Goal: Task Accomplishment & Management: Manage account settings

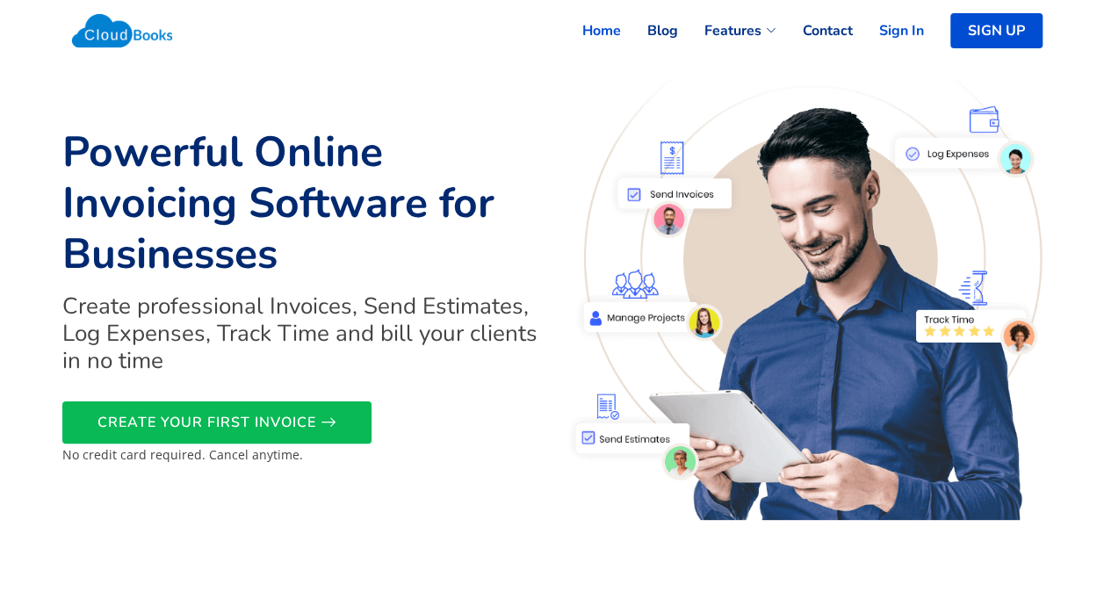
click at [886, 37] on link "Sign In" at bounding box center [888, 30] width 71 height 39
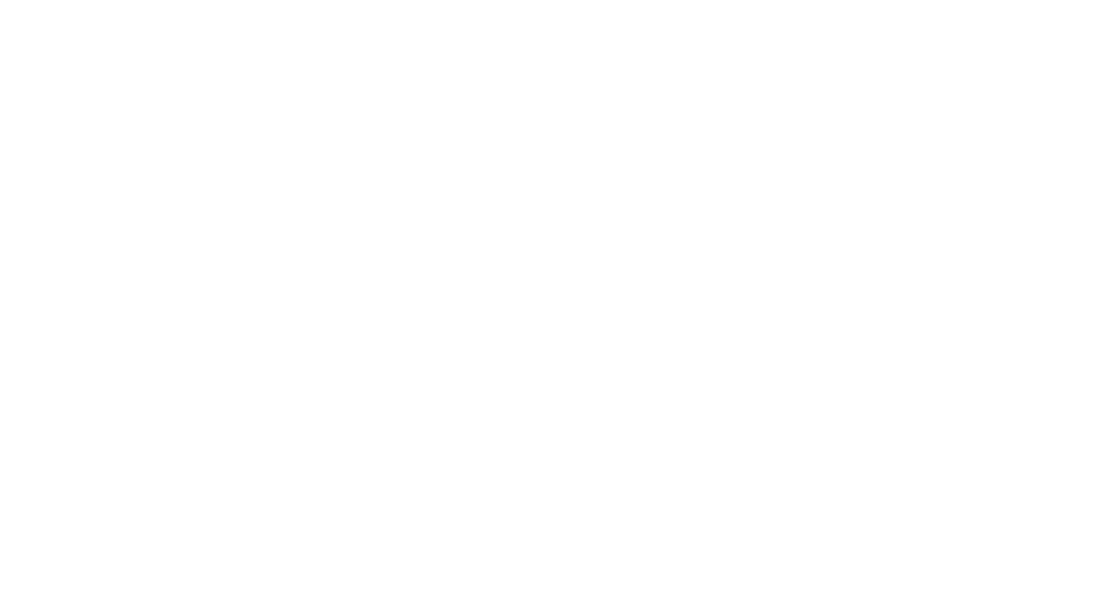
select select "365"
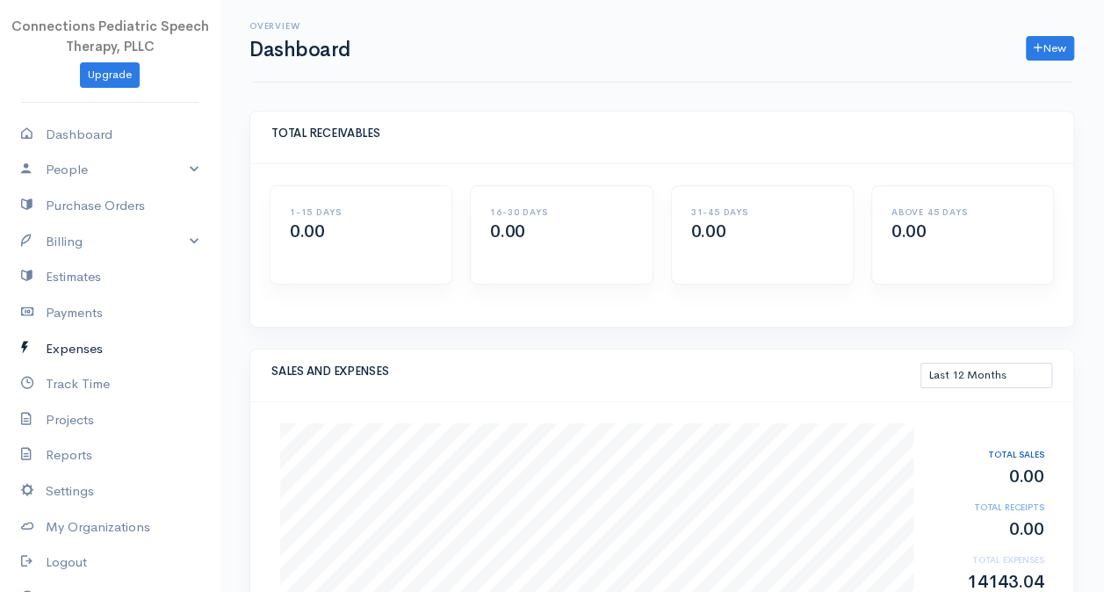
click at [83, 350] on link "Expenses" at bounding box center [110, 349] width 220 height 36
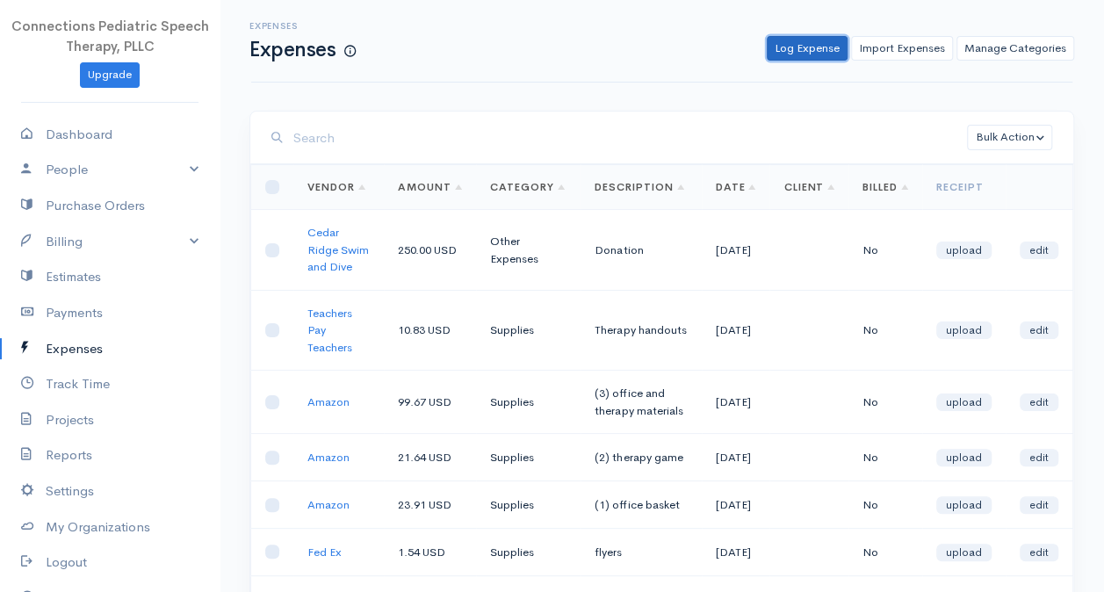
click at [817, 50] on link "Log Expense" at bounding box center [807, 48] width 81 height 25
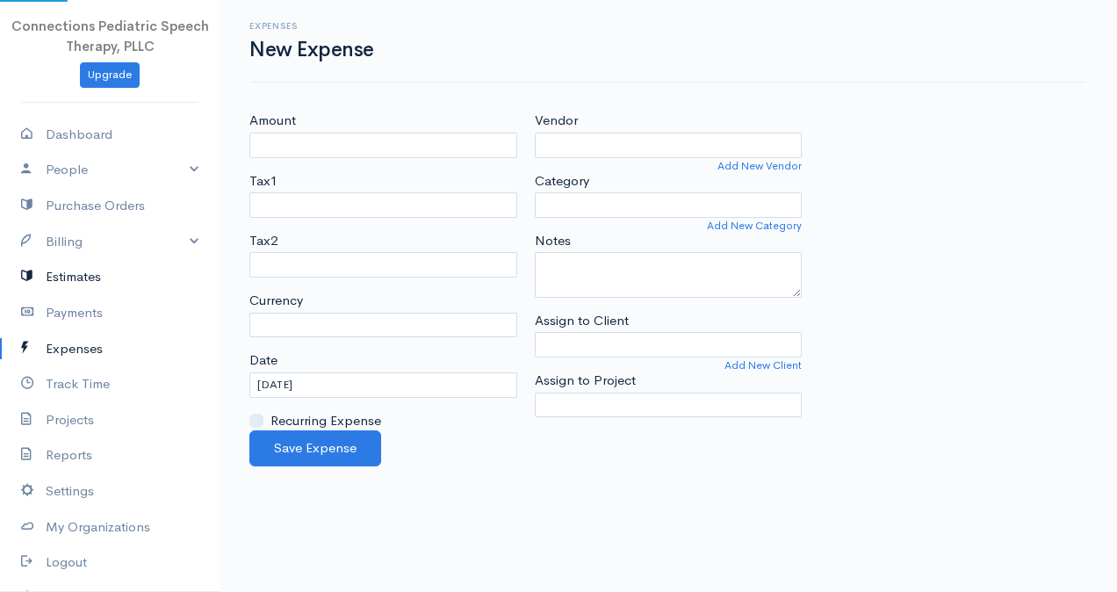
select select "USD"
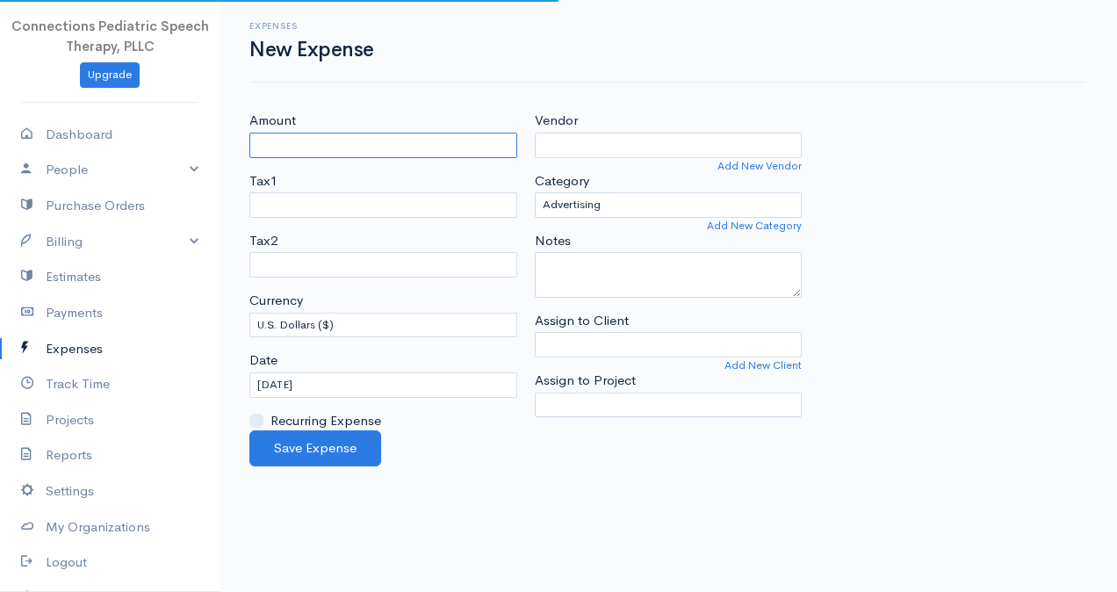
click at [293, 142] on input "Amount" at bounding box center [383, 145] width 268 height 25
type input "2.31"
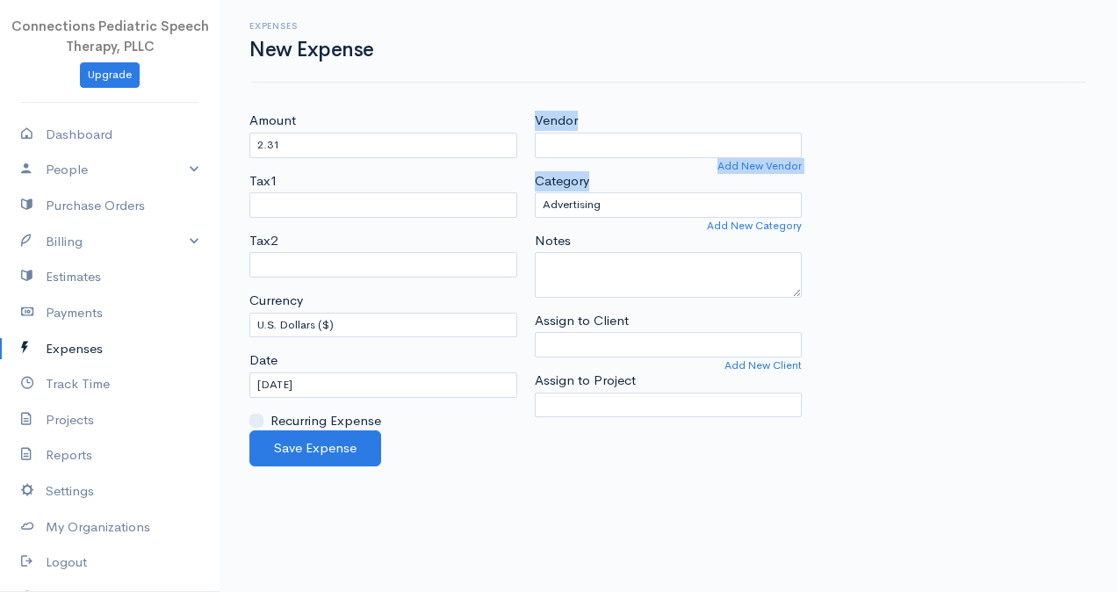
drag, startPoint x: 637, startPoint y: 152, endPoint x: 643, endPoint y: 136, distance: 17.0
click at [643, 136] on div "Vendor Add New Vendor Category Advertising Business Insurance Business Licenses…" at bounding box center [669, 271] width 286 height 320
click at [644, 136] on input "Vendor" at bounding box center [669, 145] width 268 height 25
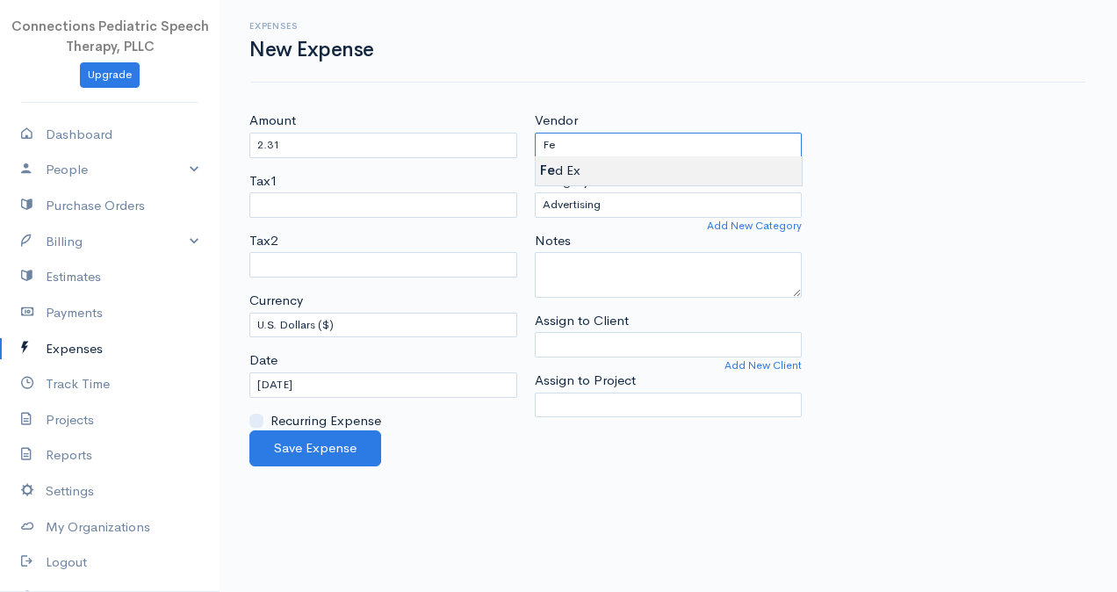
type input "Fed Ex"
drag, startPoint x: 569, startPoint y: 170, endPoint x: 603, endPoint y: 185, distance: 36.6
click at [569, 170] on body "Connections Pediatric Speech Therapy, PLLC Upgrade Dashboard People Clients Ven…" at bounding box center [558, 296] width 1117 height 592
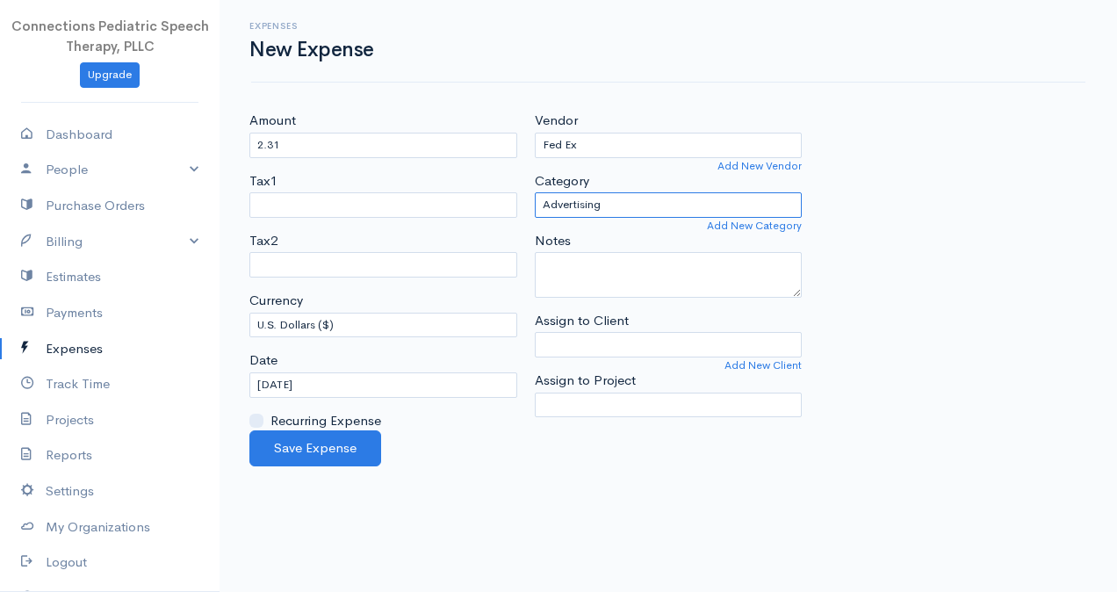
click at [634, 201] on select "Advertising Business Insurance Business Licenses and Permits Car & Truck Expens…" at bounding box center [669, 204] width 268 height 25
select select "Supplies"
click at [535, 192] on select "Advertising Business Insurance Business Licenses and Permits Car & Truck Expens…" at bounding box center [669, 204] width 268 height 25
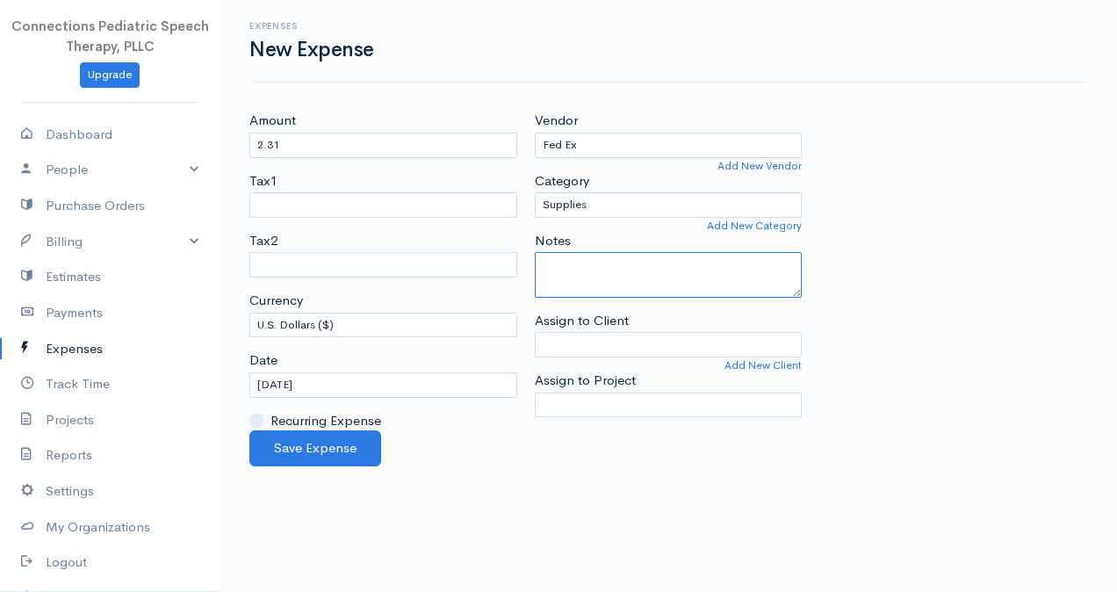
click at [596, 278] on textarea "Notes" at bounding box center [669, 275] width 268 height 46
type textarea "(2) flyers"
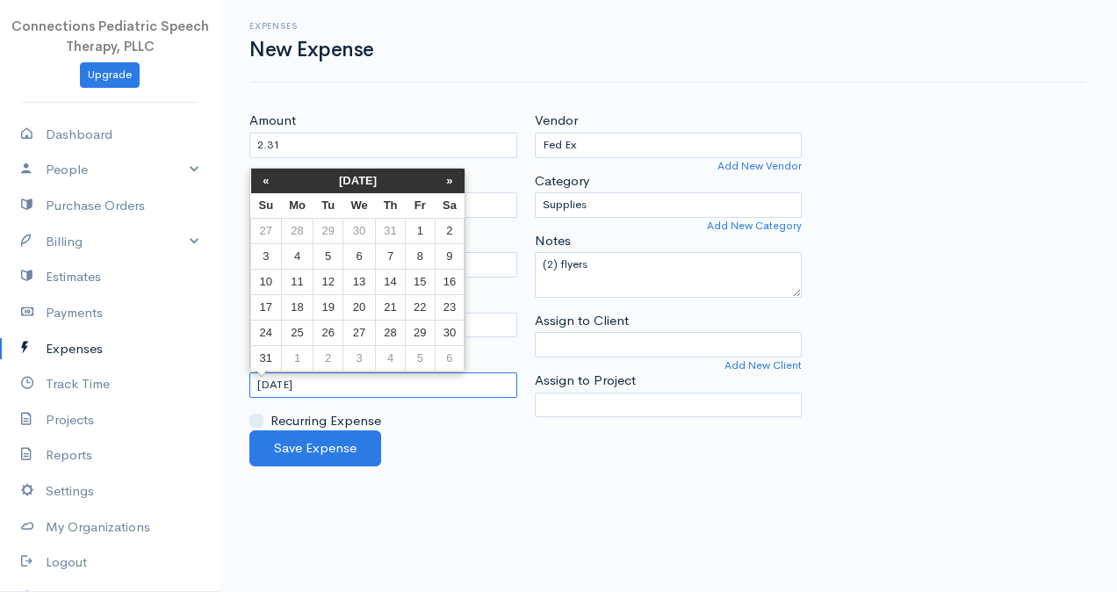
click at [264, 374] on body "Connections Pediatric Speech Therapy, PLLC Upgrade Dashboard People Clients Ven…" at bounding box center [558, 296] width 1117 height 592
click at [456, 310] on td "23" at bounding box center [450, 306] width 30 height 25
type input "[DATE]"
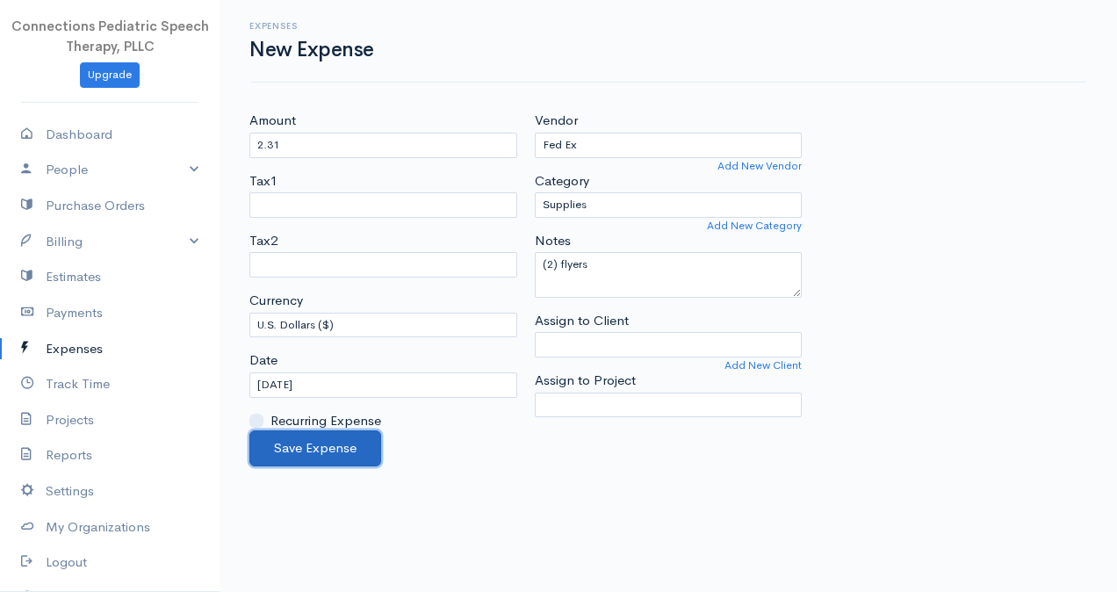
click at [359, 439] on button "Save Expense" at bounding box center [315, 448] width 132 height 36
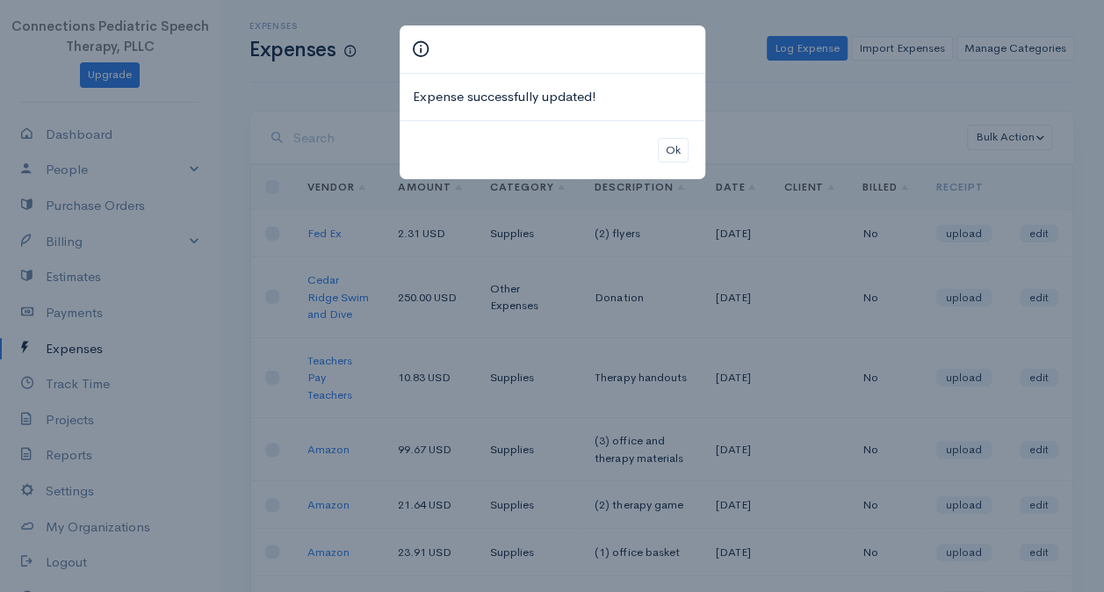
click at [673, 132] on div "Ok" at bounding box center [553, 150] width 306 height 60
click at [675, 141] on button "Ok" at bounding box center [673, 150] width 31 height 25
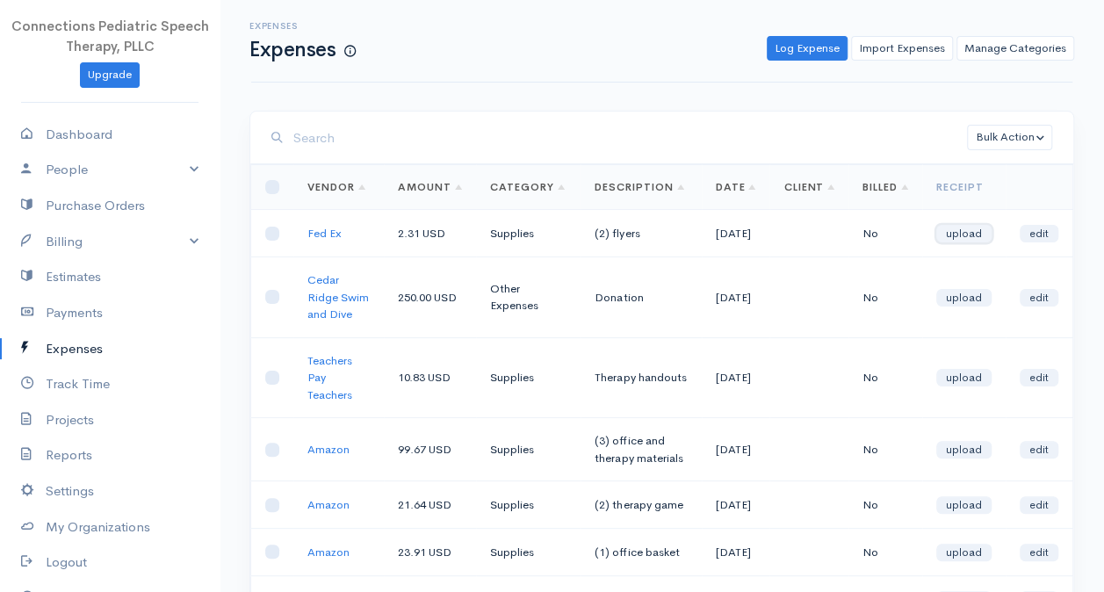
click at [984, 242] on link "upload" at bounding box center [963, 234] width 55 height 18
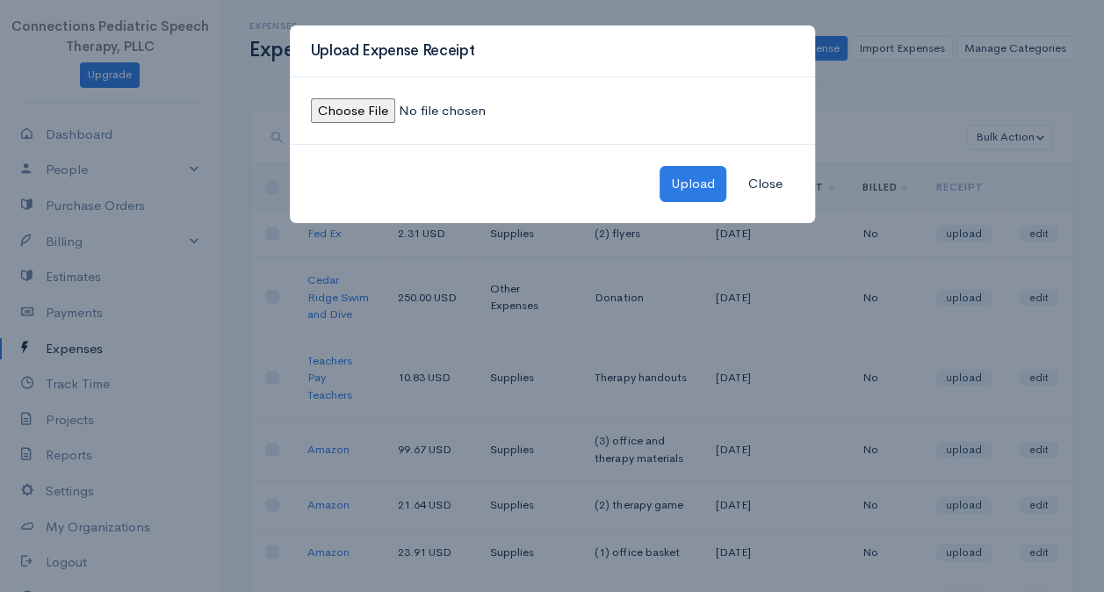
click at [343, 116] on input "file" at bounding box center [430, 110] width 239 height 25
type input "C:\fakepath\Fed Ex (2) -August receipt.jpeg"
click at [699, 176] on button "Upload" at bounding box center [693, 184] width 67 height 36
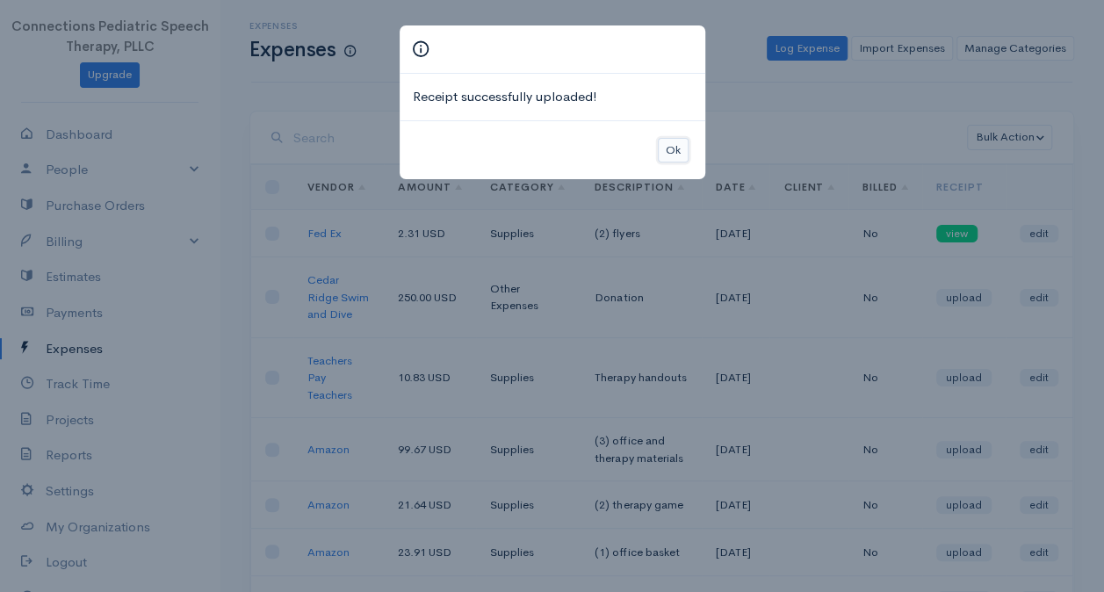
click at [683, 151] on button "Ok" at bounding box center [673, 150] width 31 height 25
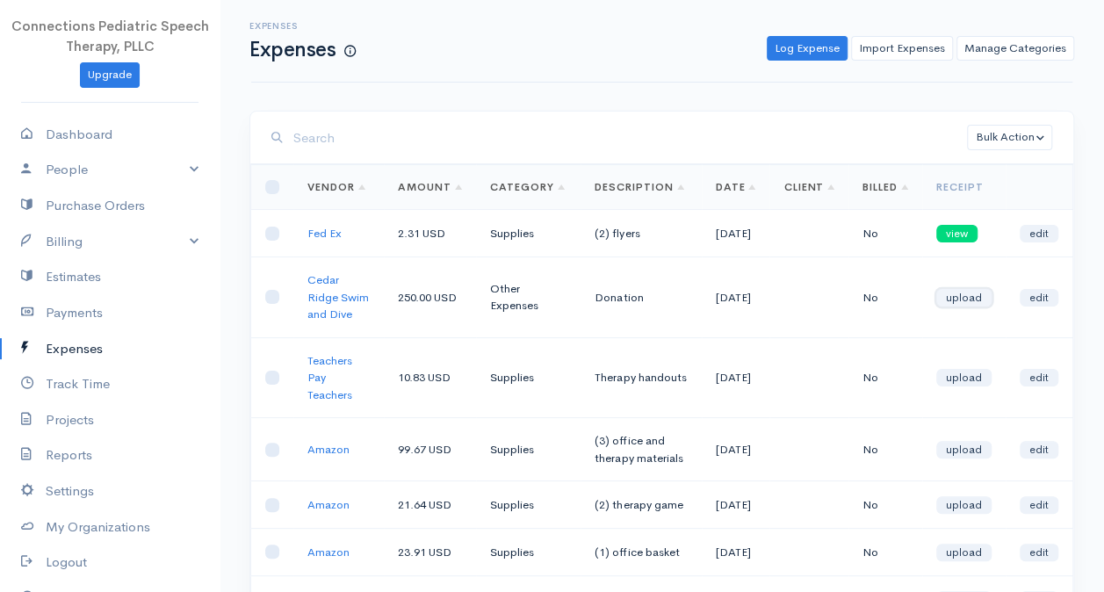
click at [961, 307] on link "upload" at bounding box center [963, 298] width 55 height 18
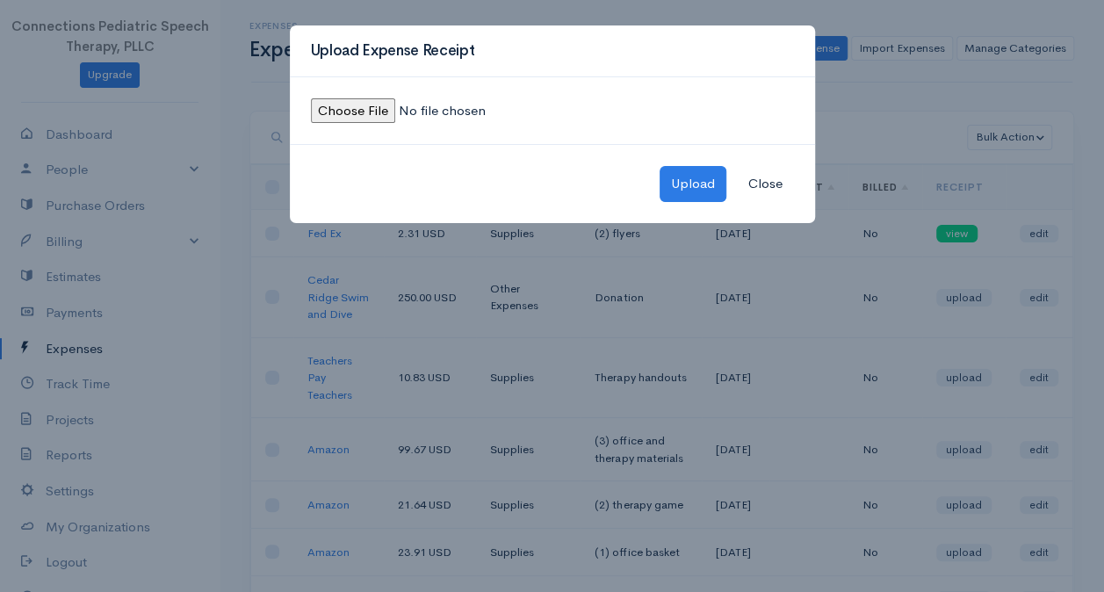
click at [372, 119] on input "file" at bounding box center [430, 110] width 239 height 25
type input "C:\fakepath\Cedar Ridge donation receipt-August.jpeg"
click at [683, 186] on button "Upload" at bounding box center [693, 184] width 67 height 36
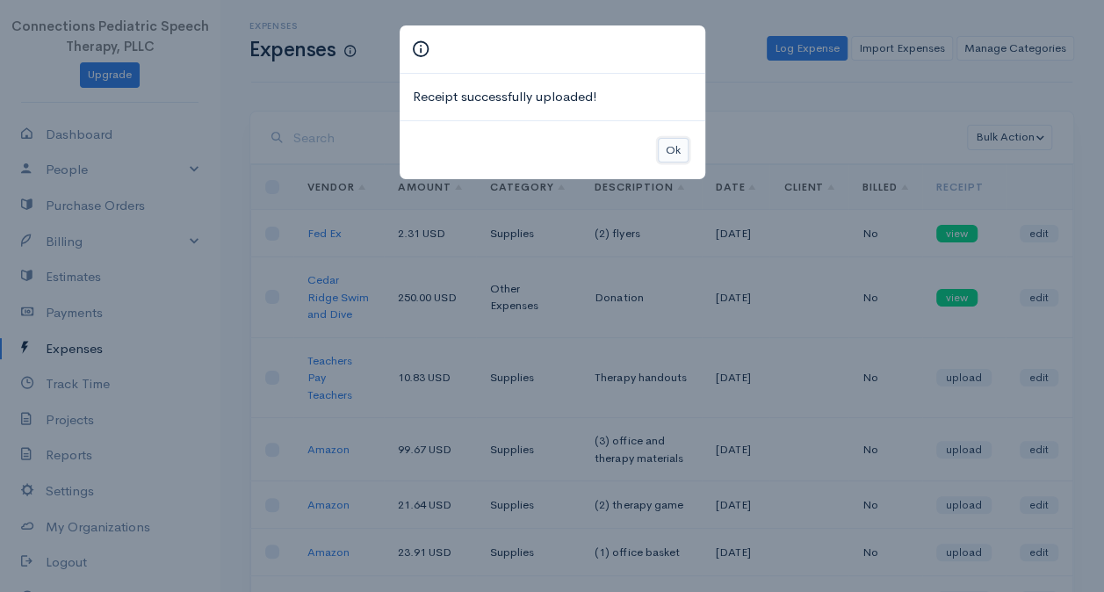
click at [667, 145] on button "Ok" at bounding box center [673, 150] width 31 height 25
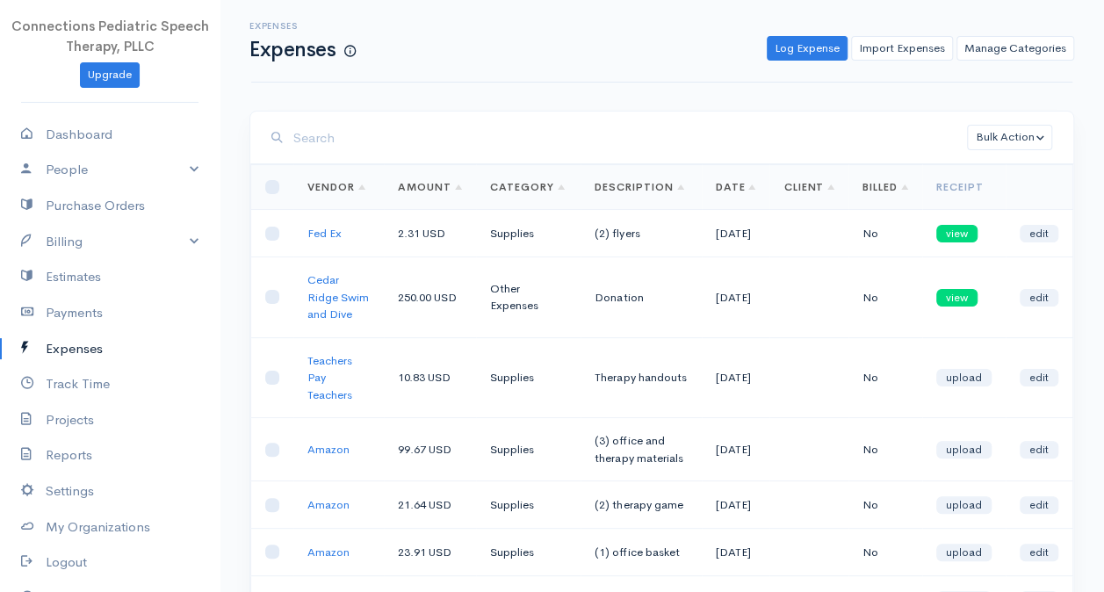
scroll to position [88, 0]
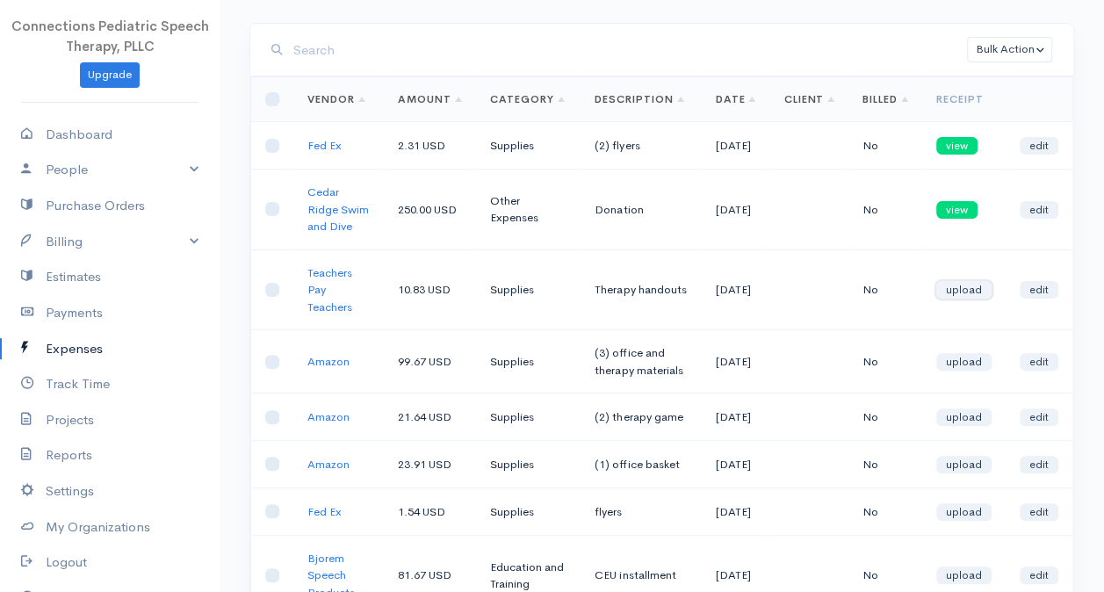
click at [958, 299] on link "upload" at bounding box center [963, 290] width 55 height 18
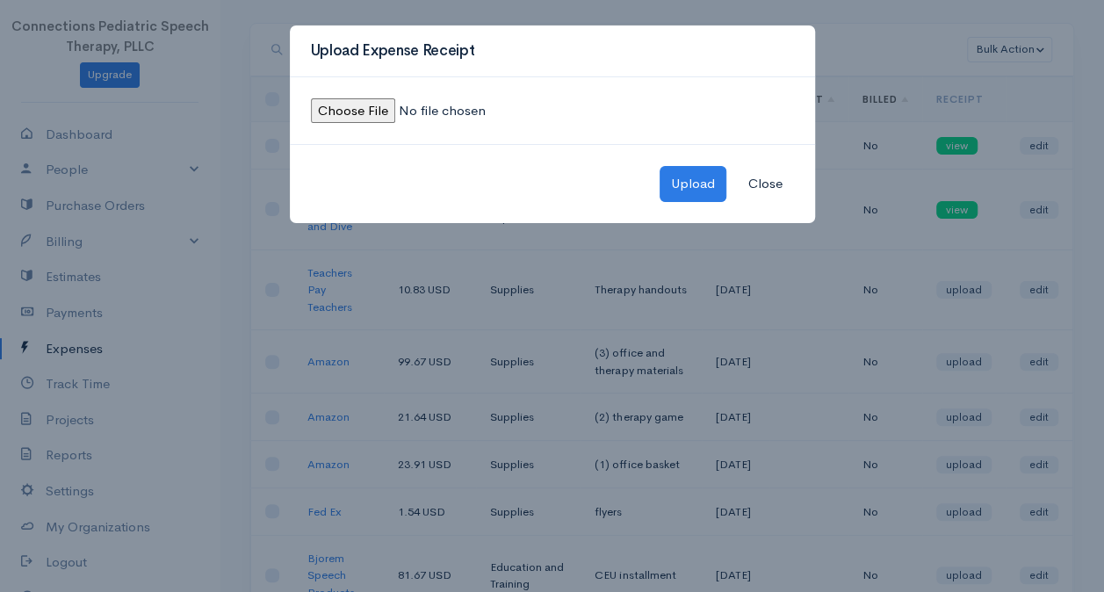
click at [358, 116] on input "file" at bounding box center [430, 110] width 239 height 25
type input "C:\fakepath\TPT receipt-August.jpeg"
click at [690, 174] on button "Upload" at bounding box center [693, 184] width 67 height 36
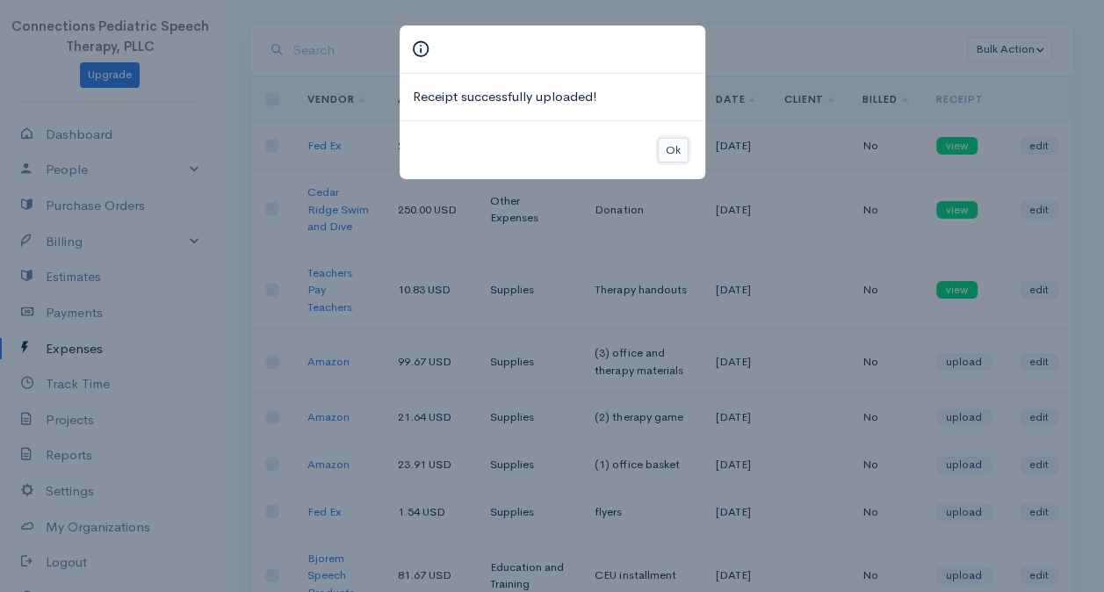
click at [672, 148] on button "Ok" at bounding box center [673, 150] width 31 height 25
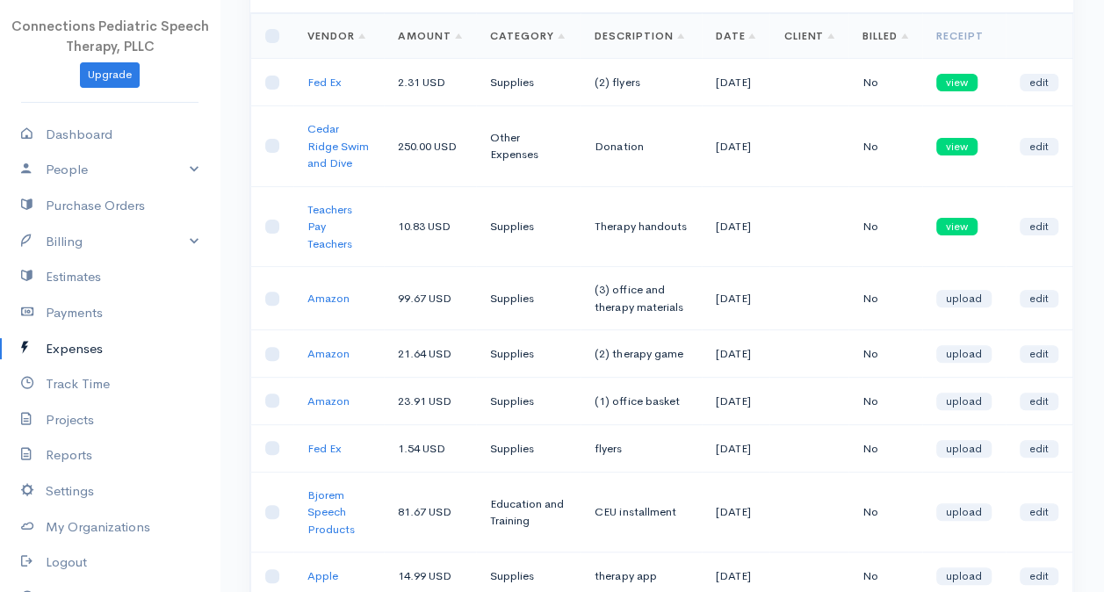
scroll to position [176, 0]
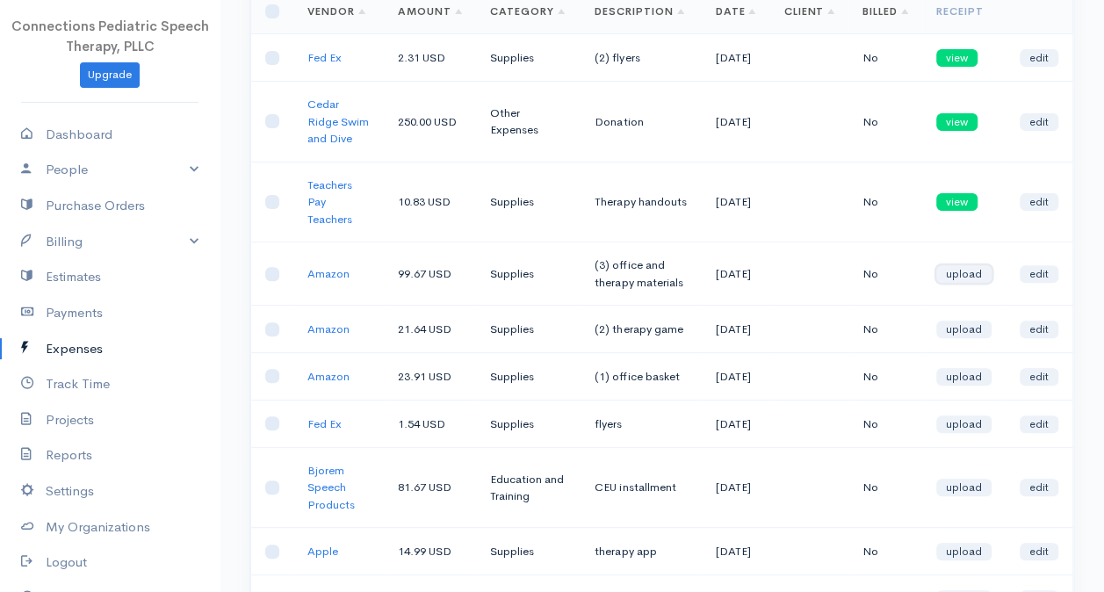
click at [968, 282] on link "upload" at bounding box center [963, 274] width 55 height 18
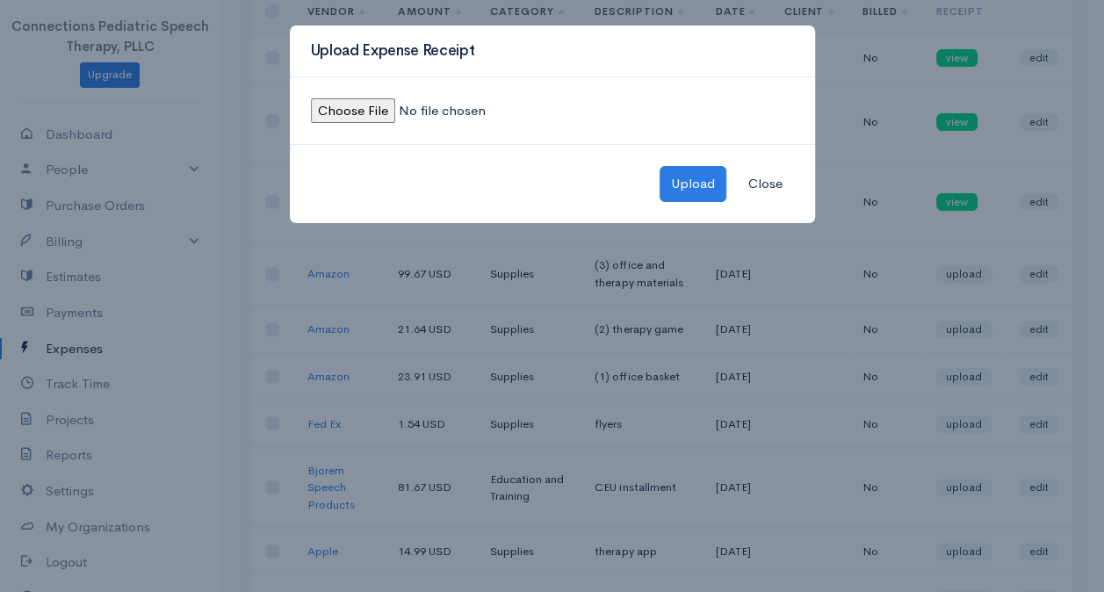
click at [353, 107] on input "file" at bounding box center [430, 110] width 239 height 25
type input "C:\fakepath\Amazon (3) August.jpeg"
click at [676, 179] on button "Upload" at bounding box center [693, 184] width 67 height 36
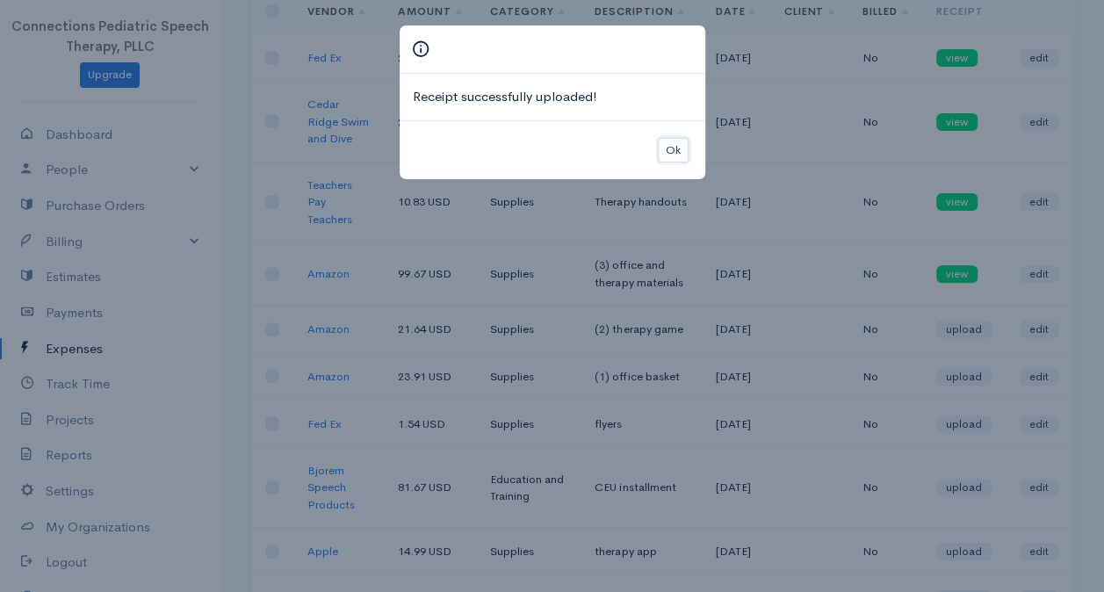
click at [669, 151] on button "Ok" at bounding box center [673, 150] width 31 height 25
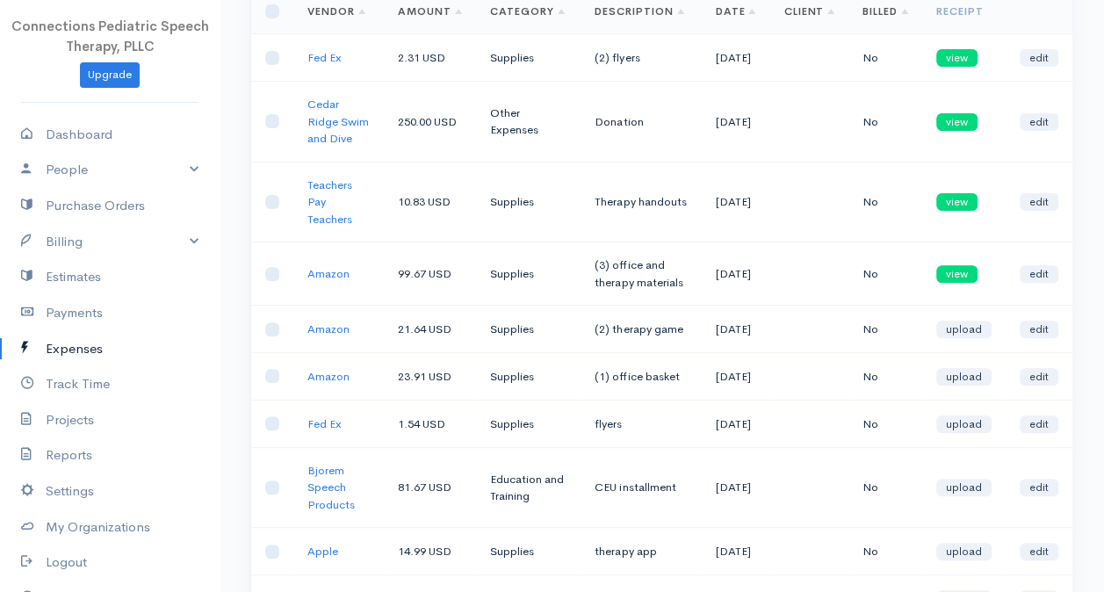
scroll to position [264, 0]
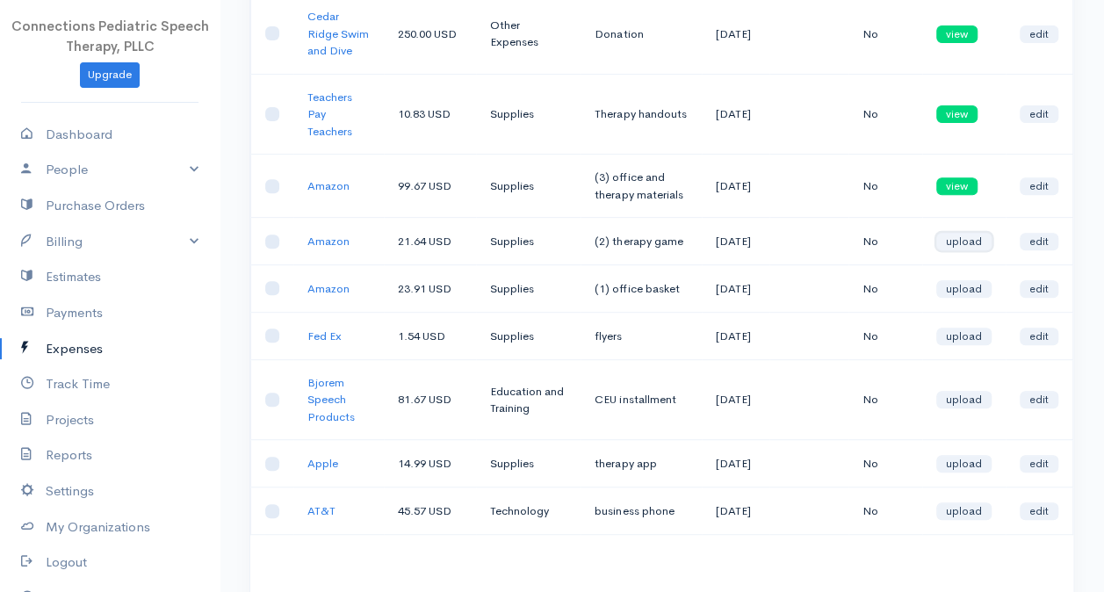
click at [958, 250] on link "upload" at bounding box center [963, 242] width 55 height 18
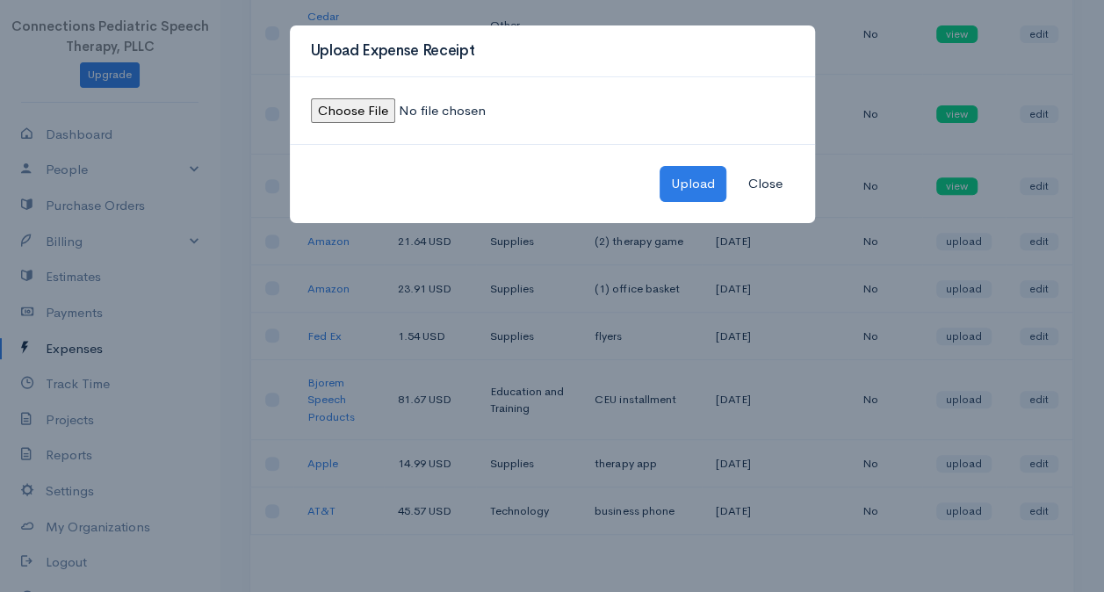
click at [376, 109] on input "file" at bounding box center [430, 110] width 239 height 25
type input "C:\fakepath\Amazon (2) August.jpeg"
click at [673, 177] on button "Upload" at bounding box center [693, 184] width 67 height 36
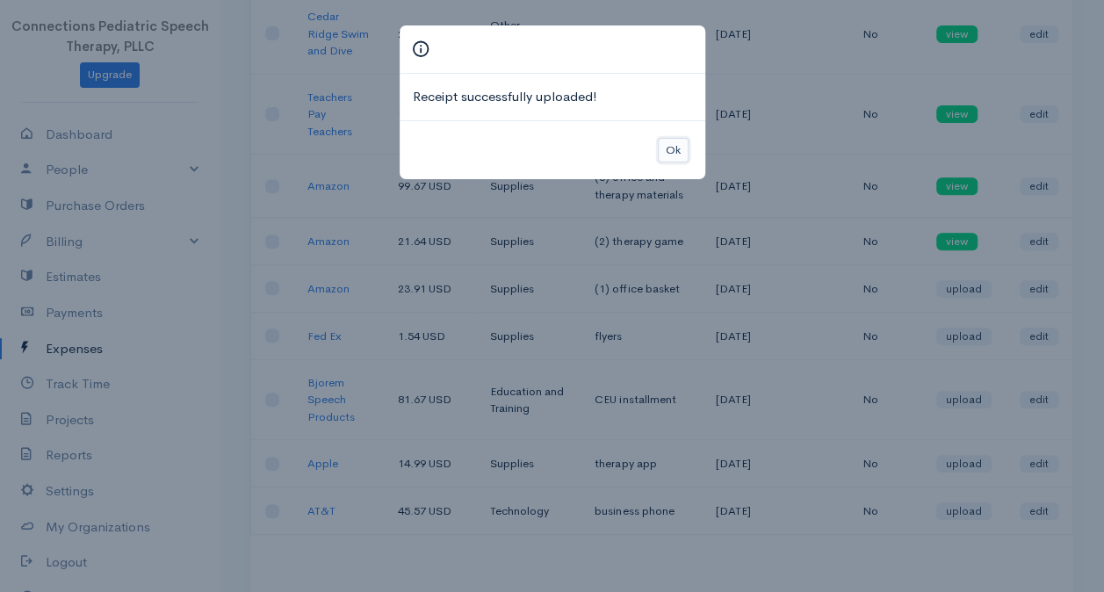
click at [676, 146] on button "Ok" at bounding box center [673, 150] width 31 height 25
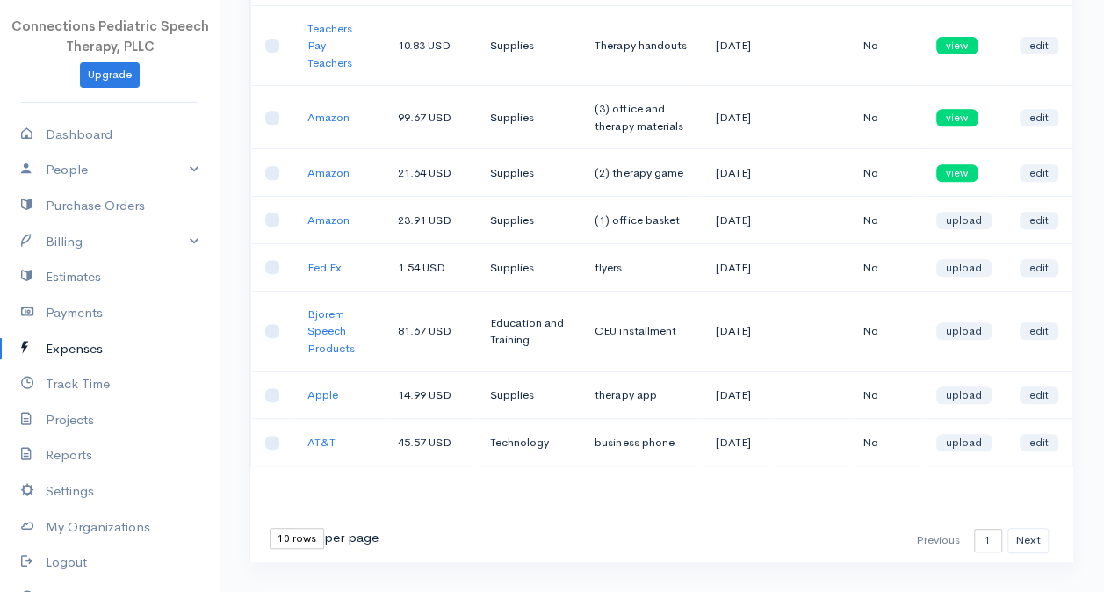
scroll to position [351, 0]
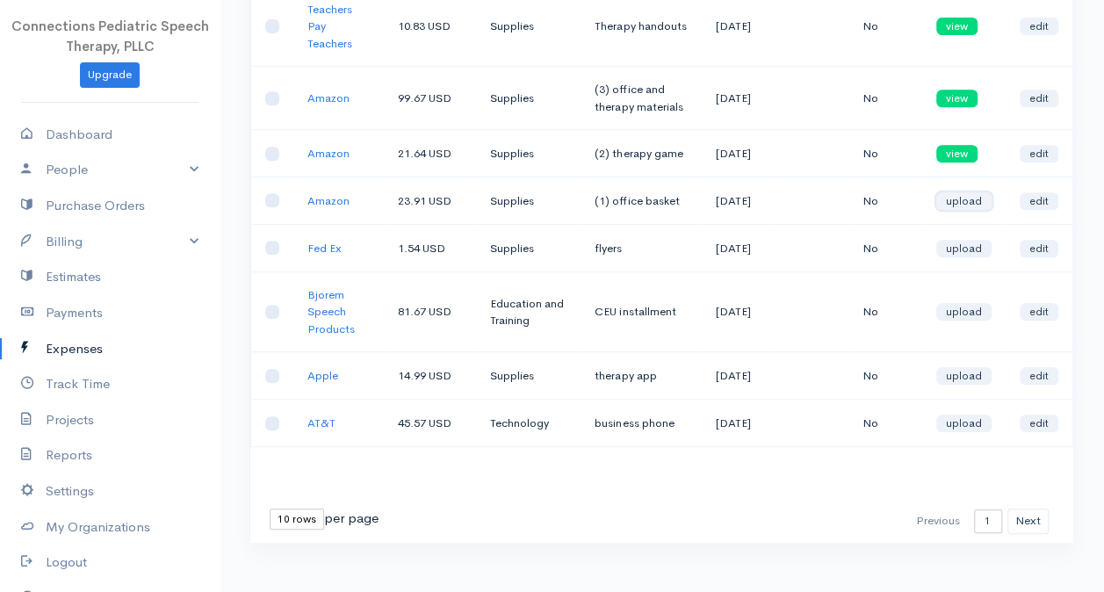
click at [962, 210] on link "upload" at bounding box center [963, 201] width 55 height 18
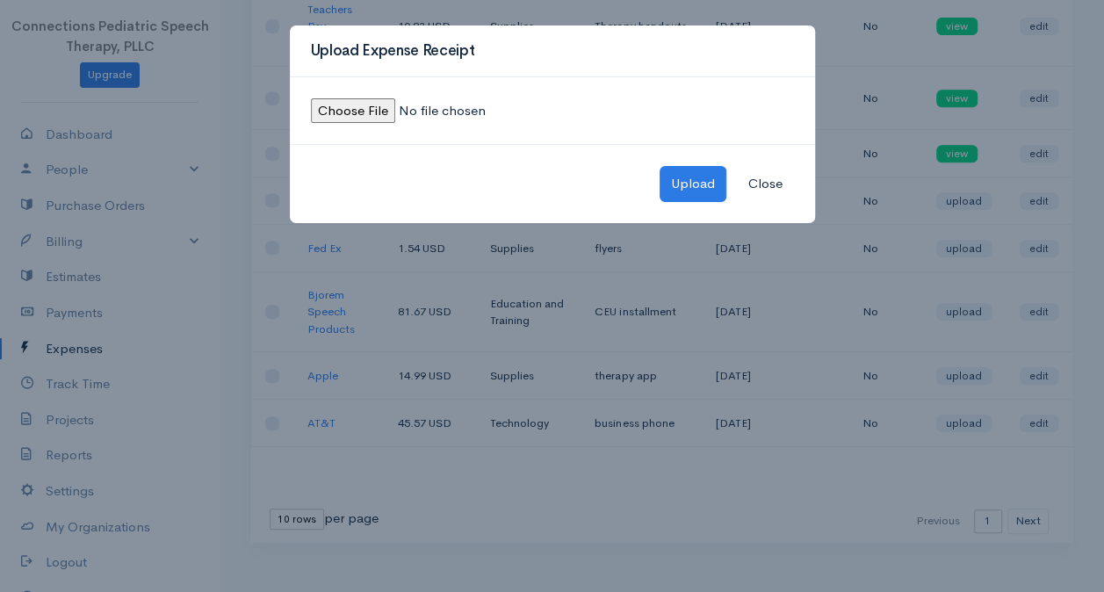
click at [341, 108] on input "file" at bounding box center [430, 110] width 239 height 25
type input "C:\fakepath\Amazon (1) August.jpeg"
click at [694, 181] on button "Upload" at bounding box center [693, 184] width 67 height 36
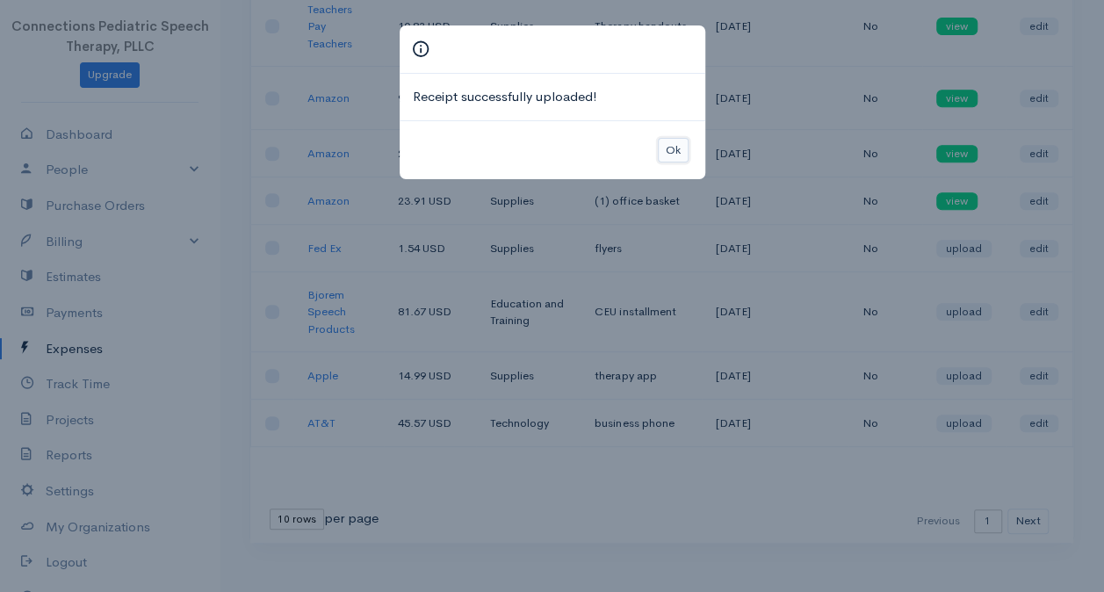
click at [687, 142] on button "Ok" at bounding box center [673, 150] width 31 height 25
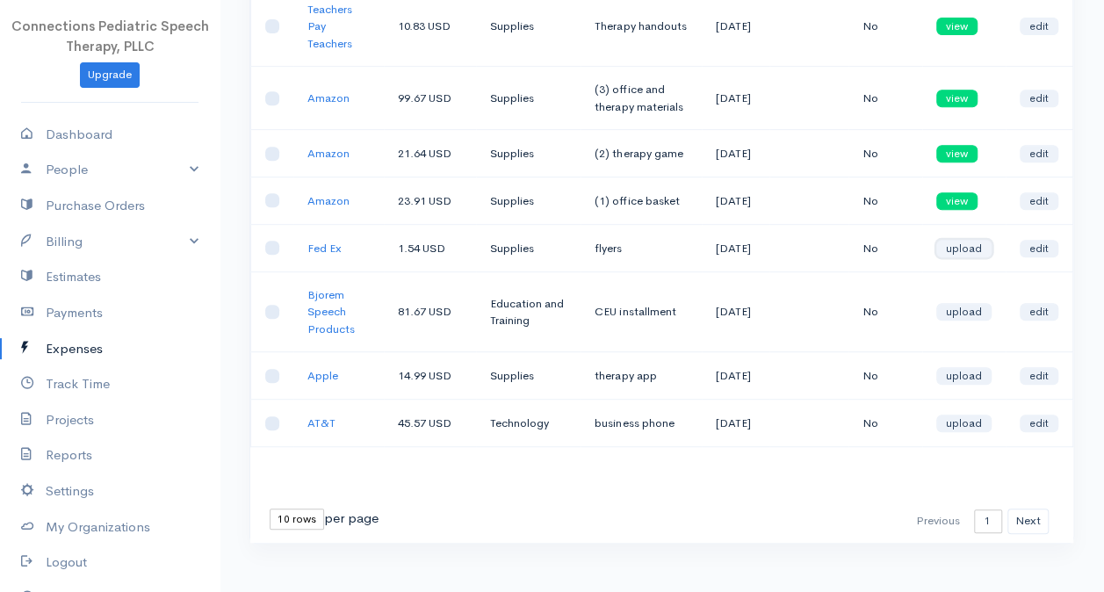
click at [973, 257] on link "upload" at bounding box center [963, 249] width 55 height 18
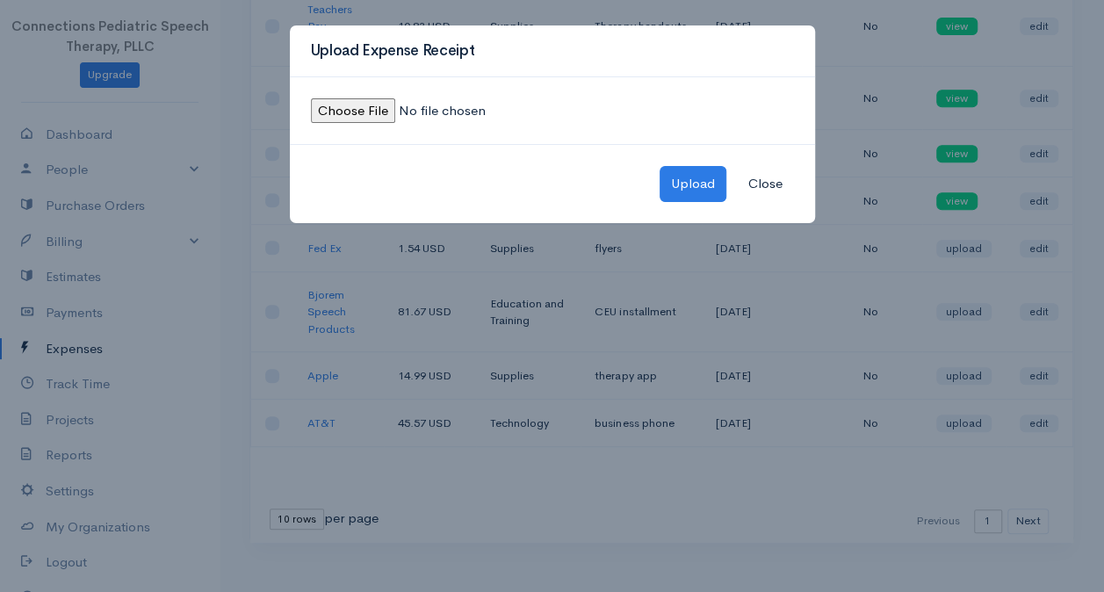
click at [344, 116] on input "file" at bounding box center [430, 110] width 239 height 25
type input "C:\fakepath\Fed ex receipt-August.jpeg"
click at [687, 190] on button "Upload" at bounding box center [693, 184] width 67 height 36
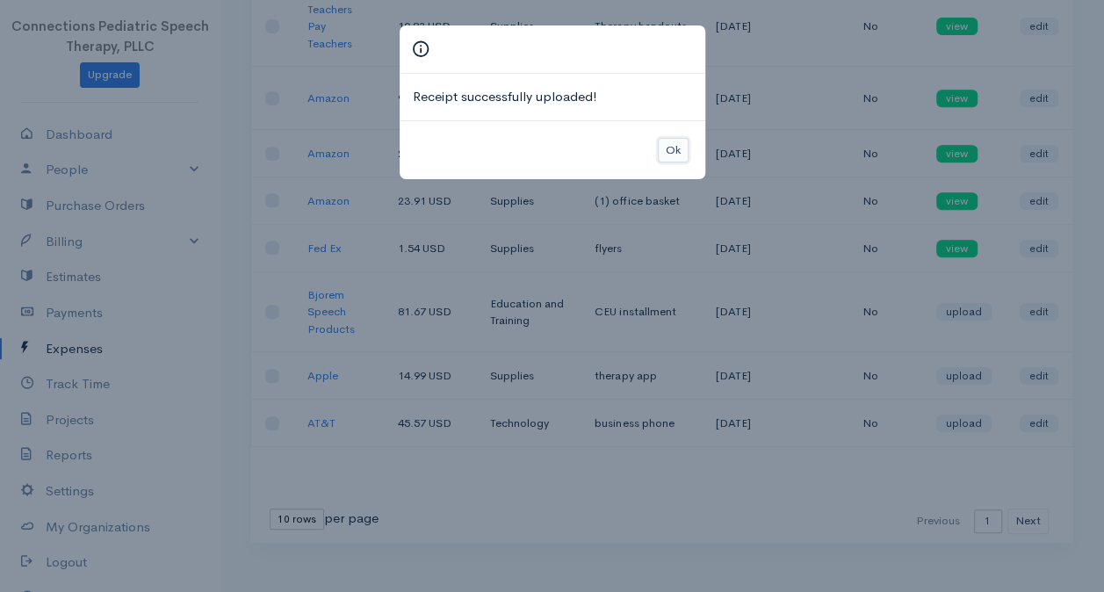
click at [678, 148] on button "Ok" at bounding box center [673, 150] width 31 height 25
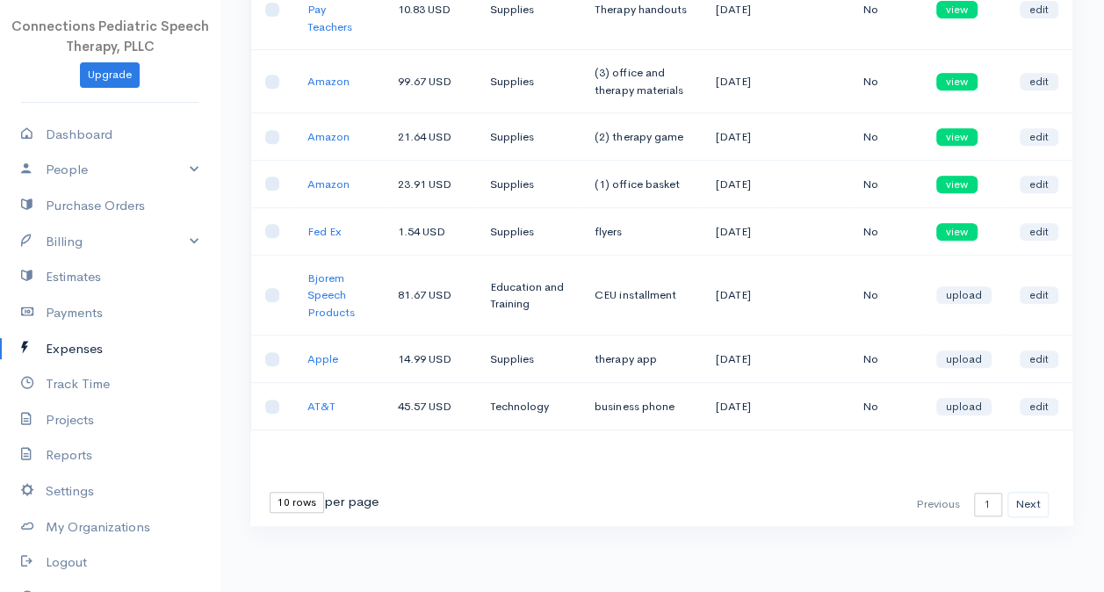
scroll to position [439, 0]
click at [961, 286] on link "upload" at bounding box center [963, 295] width 55 height 18
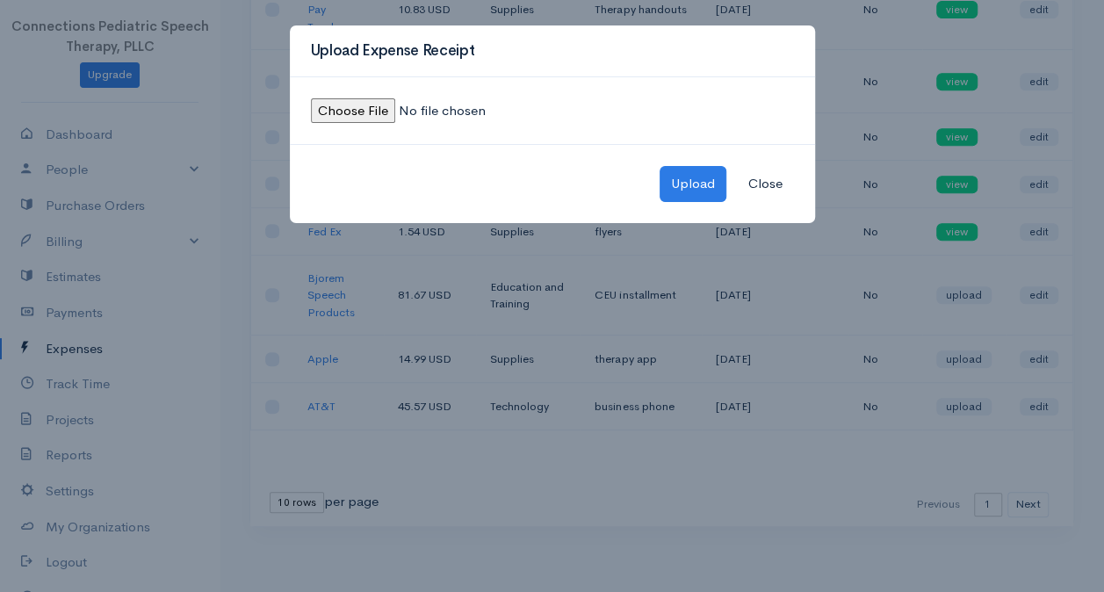
click at [352, 118] on input "file" at bounding box center [430, 110] width 239 height 25
type input "C:\fakepath\Bjorem receipt-August.jpeg"
click at [687, 169] on button "Upload" at bounding box center [693, 184] width 67 height 36
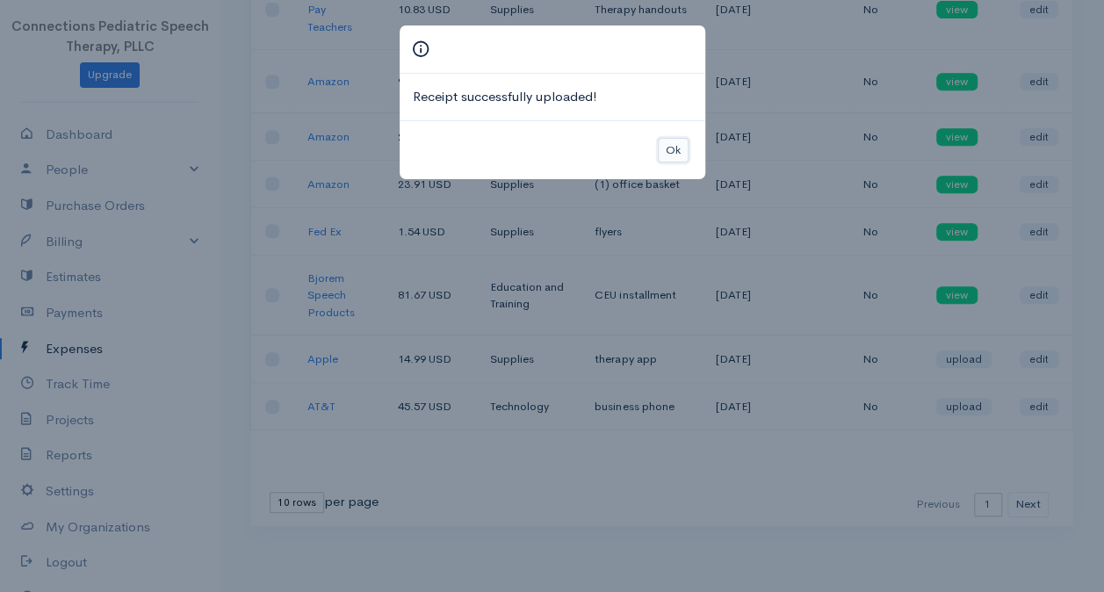
click at [680, 138] on button "Ok" at bounding box center [673, 150] width 31 height 25
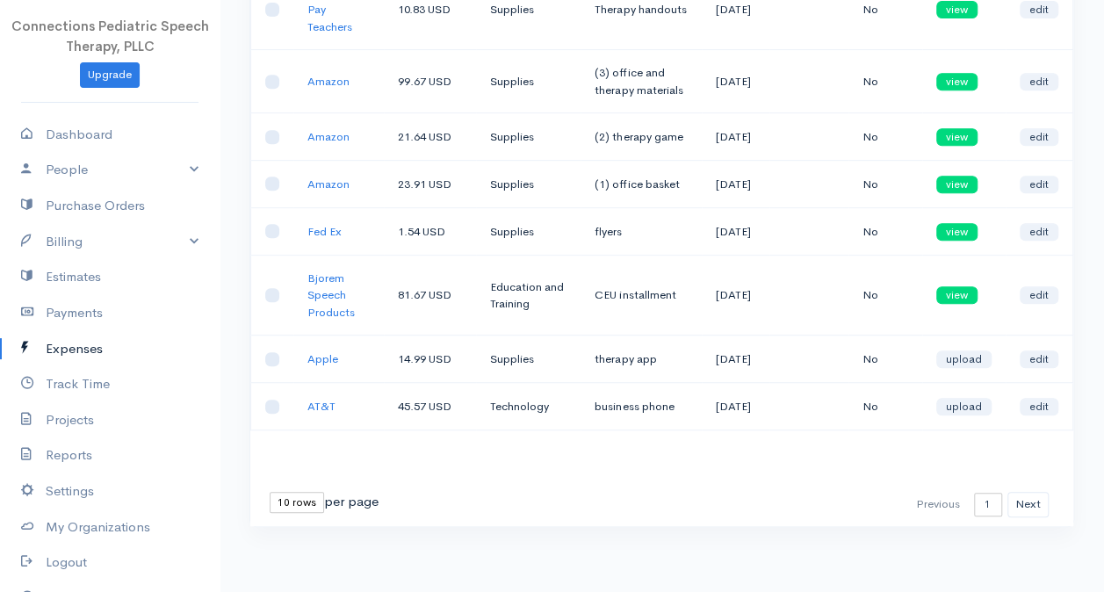
scroll to position [459, 0]
click at [968, 351] on link "upload" at bounding box center [963, 360] width 55 height 18
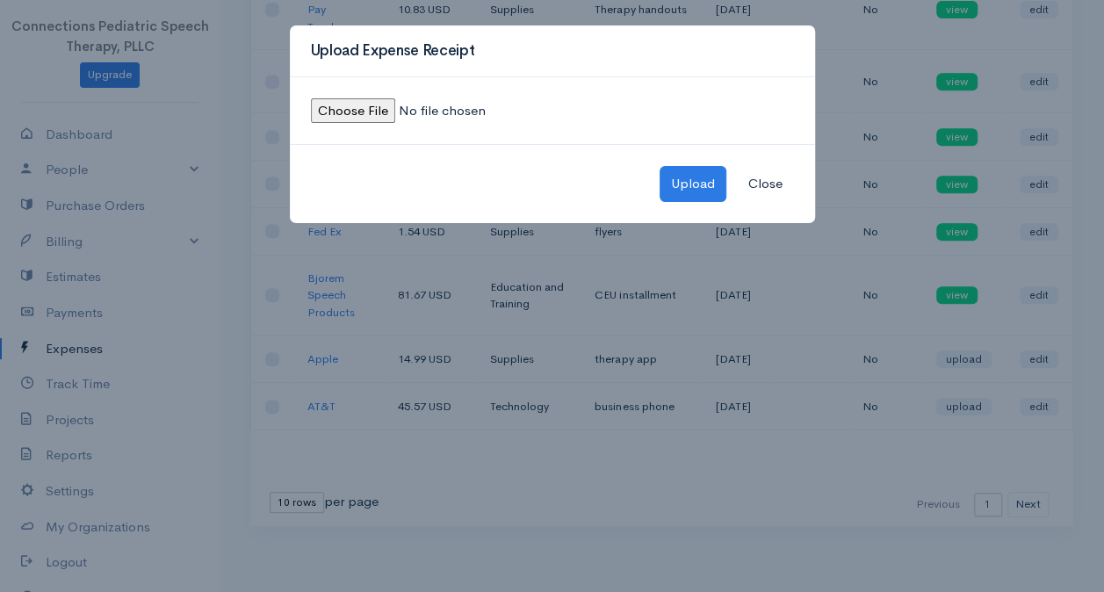
click at [348, 104] on input "file" at bounding box center [430, 110] width 239 height 25
type input "C:\fakepath\Apple receipt-August.jpeg"
click at [683, 174] on button "Upload" at bounding box center [693, 184] width 67 height 36
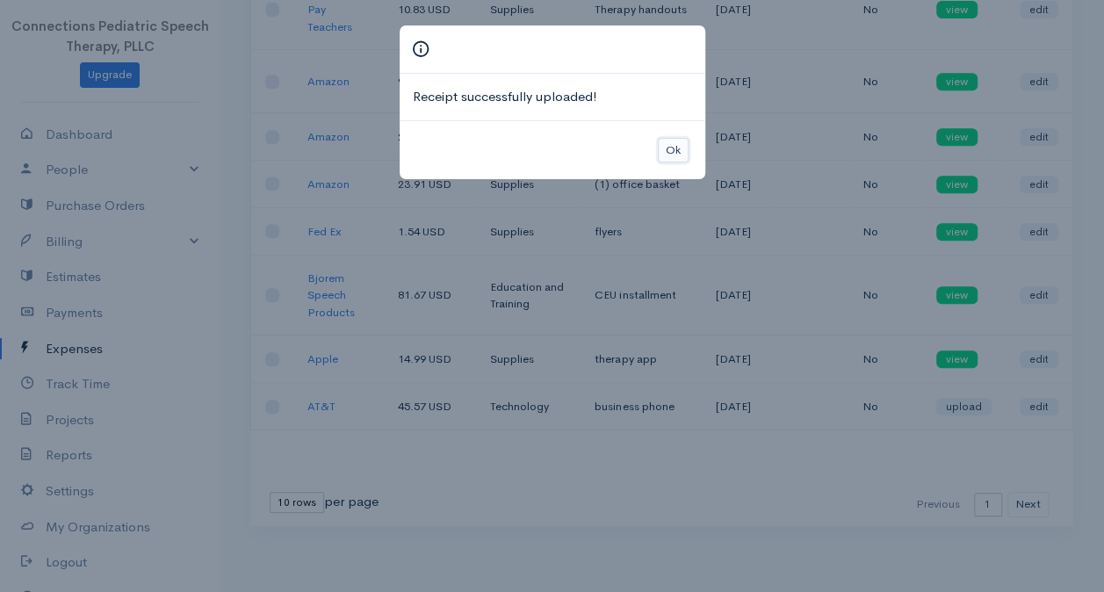
click at [673, 148] on button "Ok" at bounding box center [673, 150] width 31 height 25
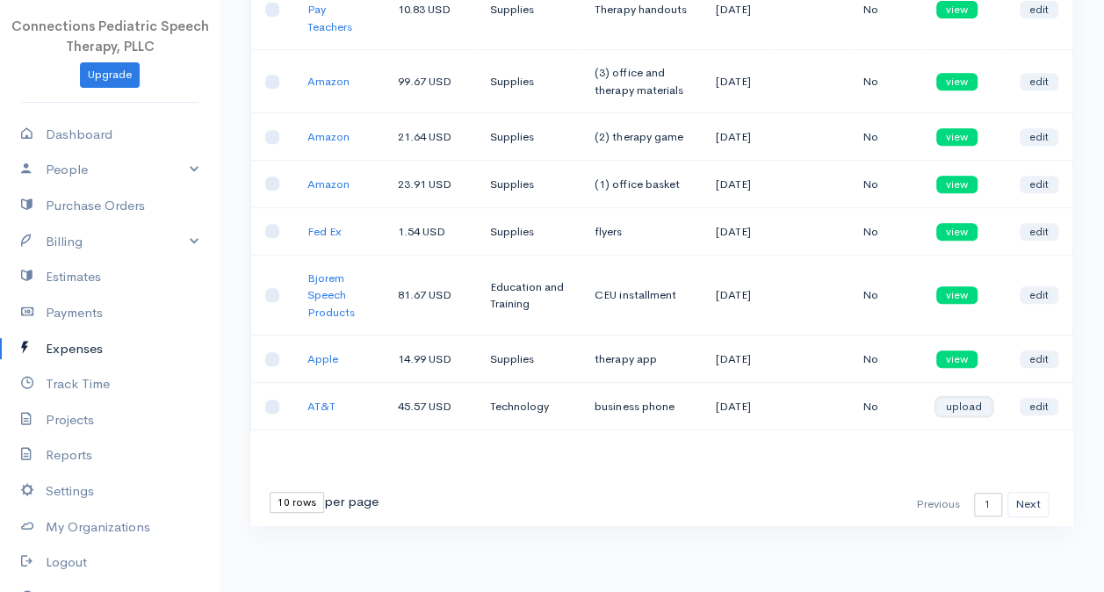
click at [967, 398] on link "upload" at bounding box center [963, 407] width 55 height 18
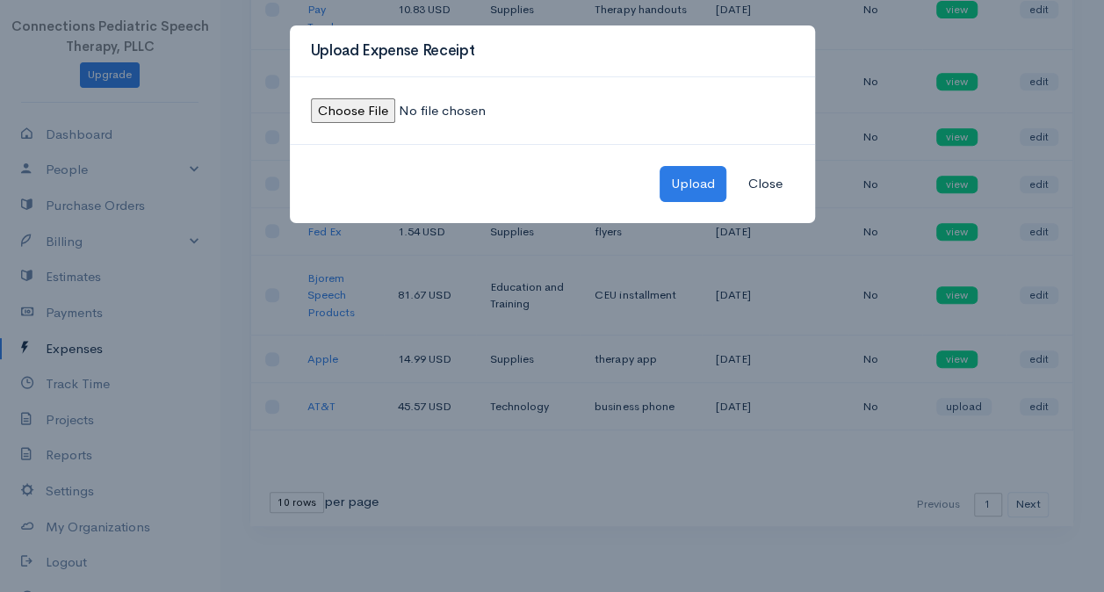
click at [355, 105] on input "file" at bounding box center [430, 110] width 239 height 25
type input "C:\fakepath\ATT receipt-August.jpeg"
click at [687, 184] on button "Upload" at bounding box center [693, 184] width 67 height 36
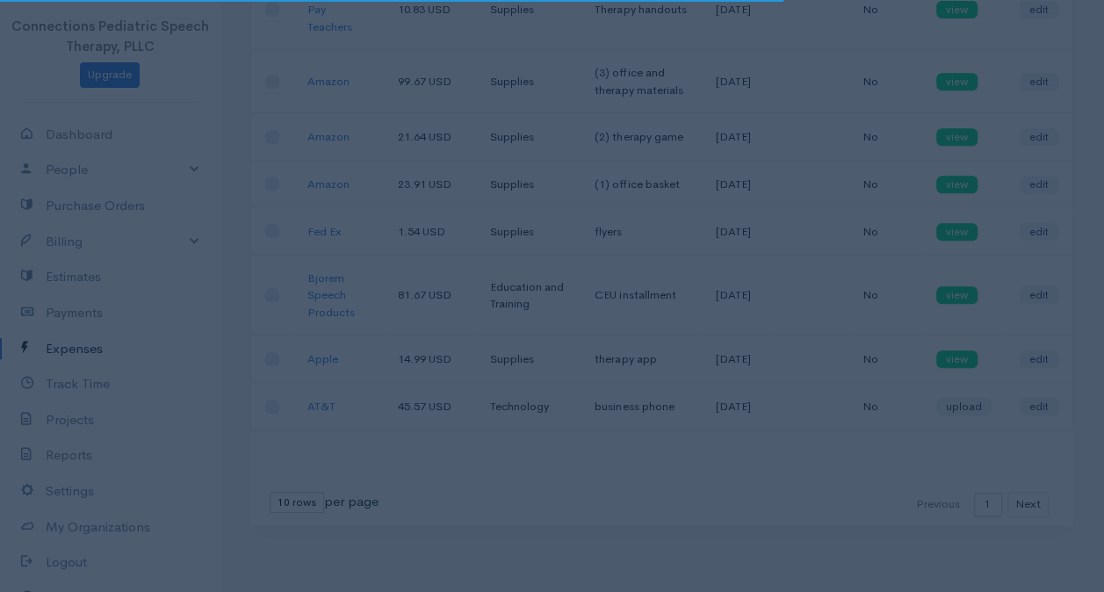
scroll to position [442, 0]
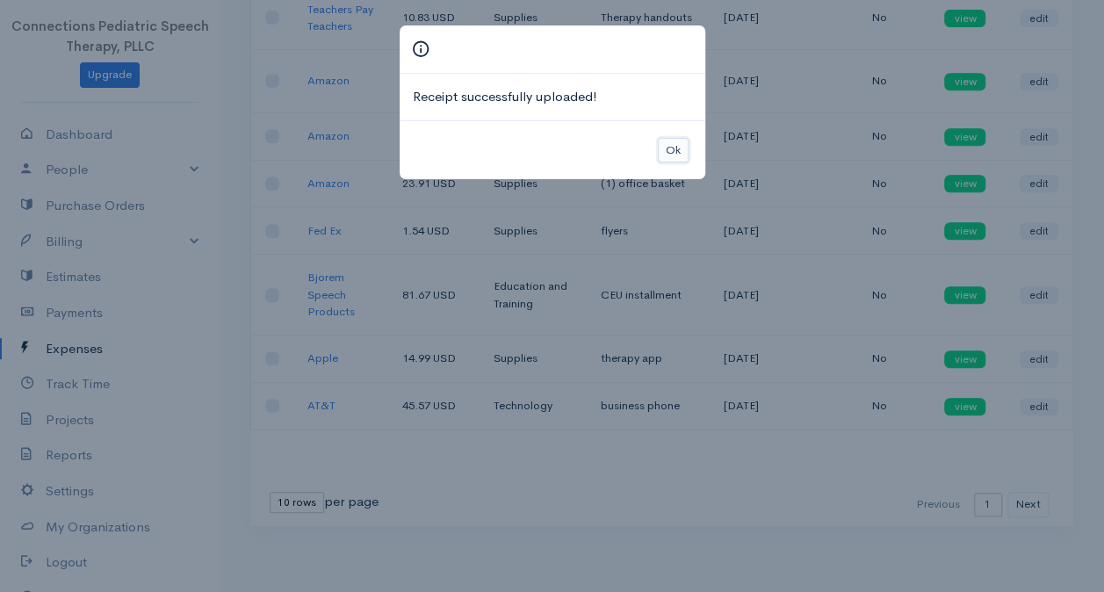
click at [676, 149] on button "Ok" at bounding box center [673, 150] width 31 height 25
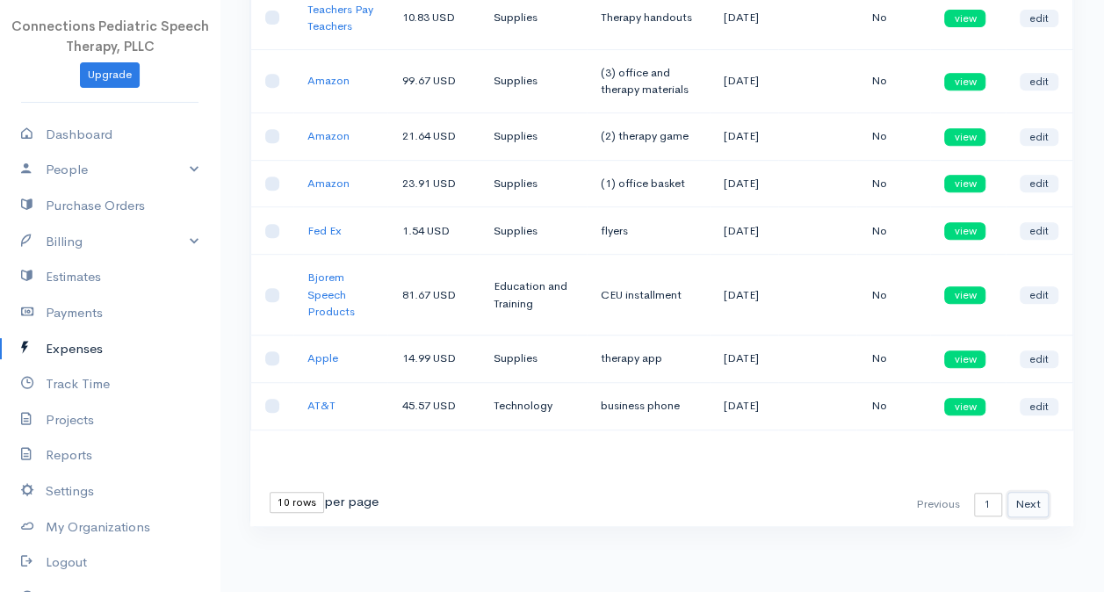
click at [1035, 516] on button "Next" at bounding box center [1028, 504] width 41 height 25
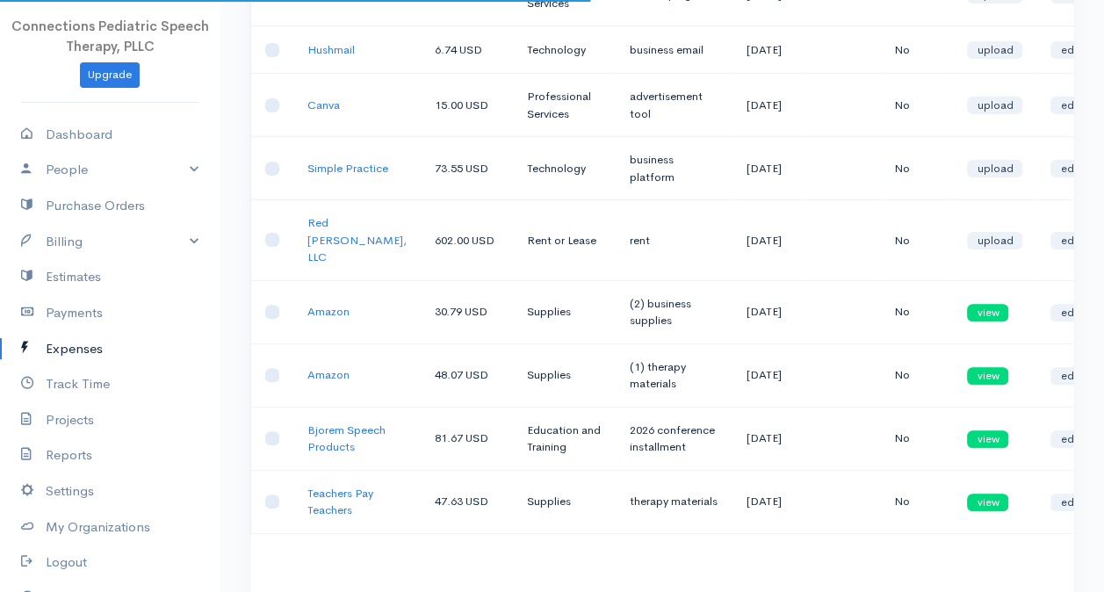
scroll to position [162, 0]
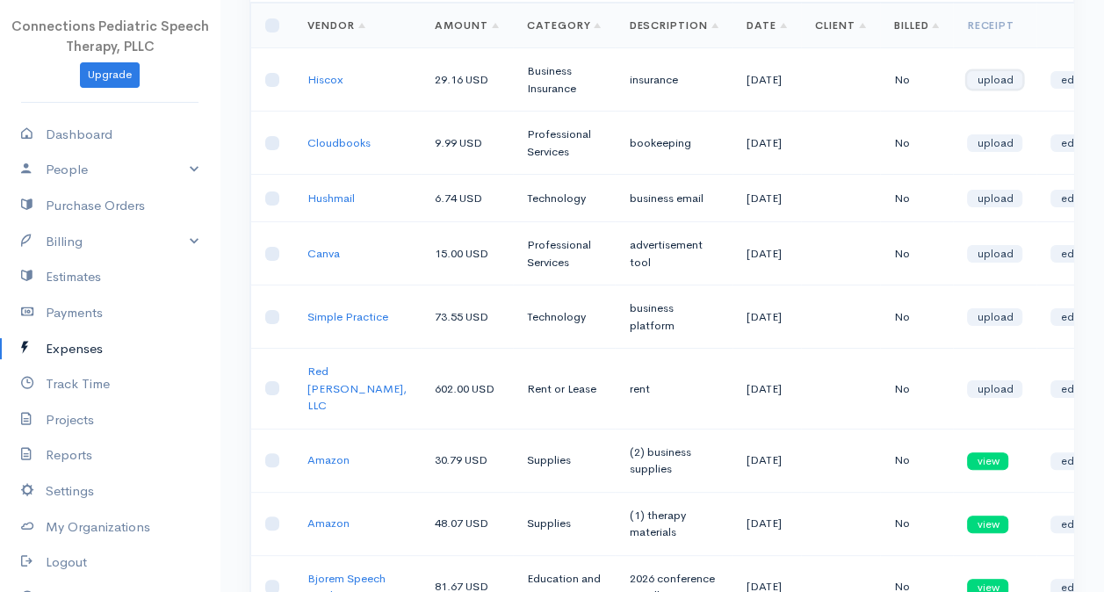
click at [970, 81] on link "upload" at bounding box center [994, 80] width 55 height 18
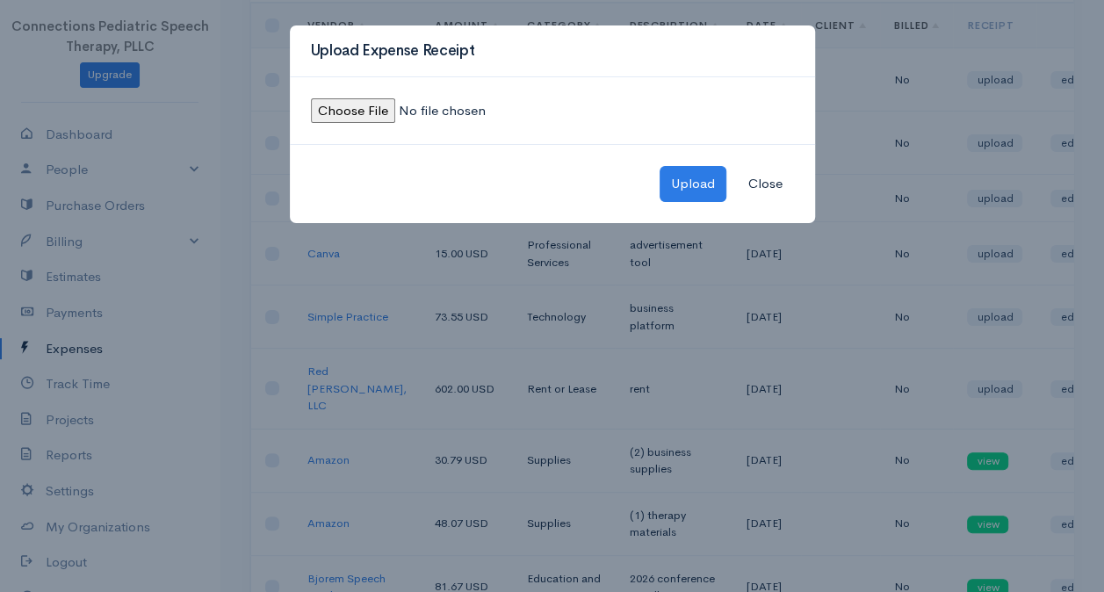
click at [381, 107] on input "file" at bounding box center [430, 110] width 239 height 25
type input "C:\fakepath\Hiscox-August receipt.jpeg"
drag, startPoint x: 691, startPoint y: 188, endPoint x: 814, endPoint y: 156, distance: 127.0
click at [692, 188] on button "Upload" at bounding box center [693, 184] width 67 height 36
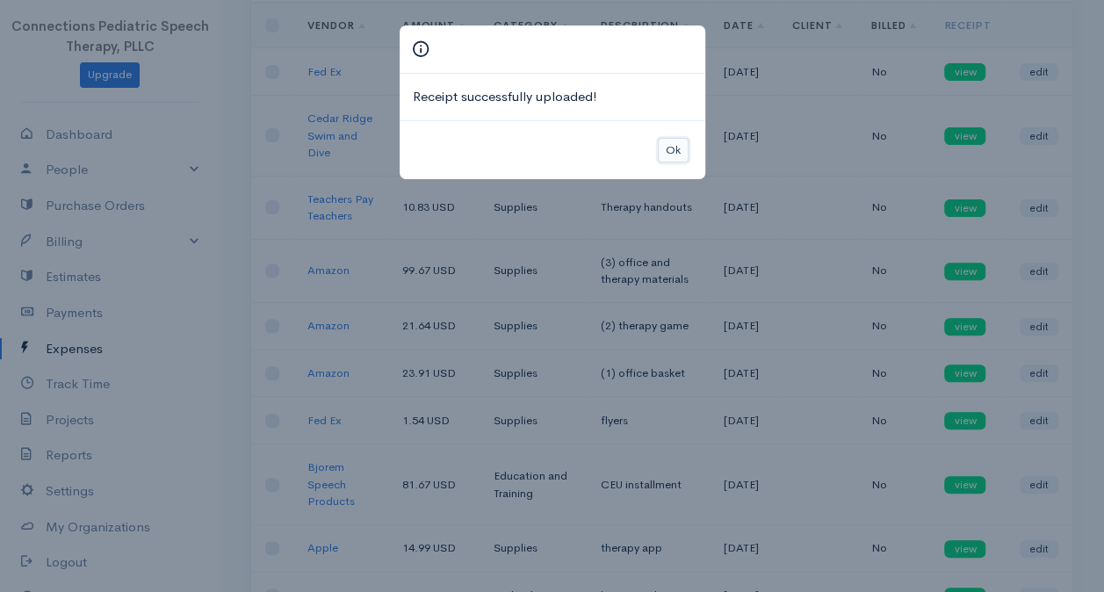
drag, startPoint x: 669, startPoint y: 139, endPoint x: 724, endPoint y: 129, distance: 55.3
click at [671, 141] on button "Ok" at bounding box center [673, 150] width 31 height 25
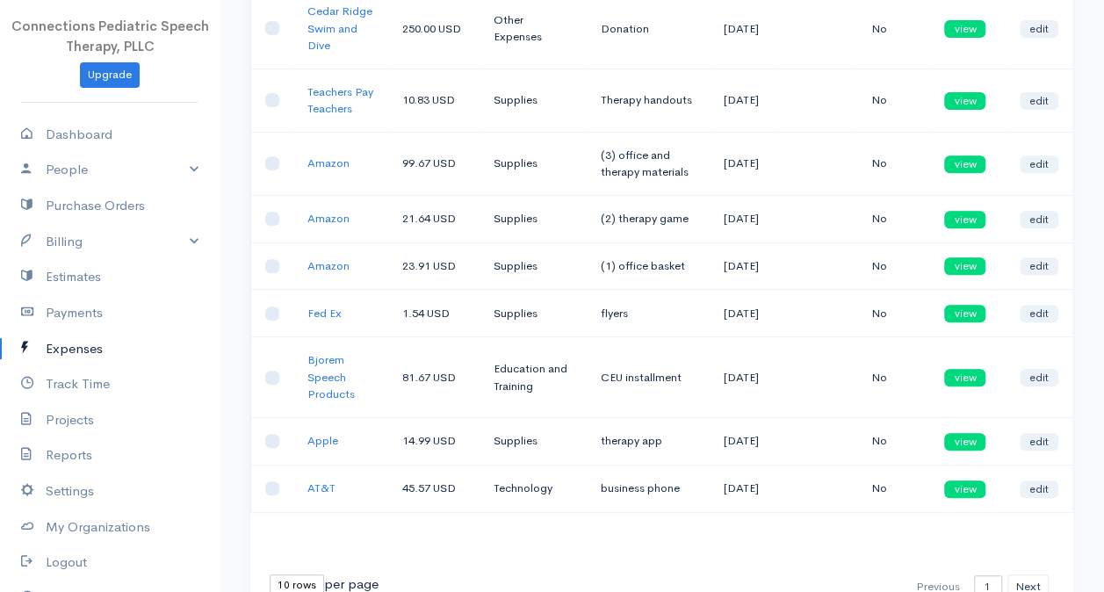
scroll to position [442, 0]
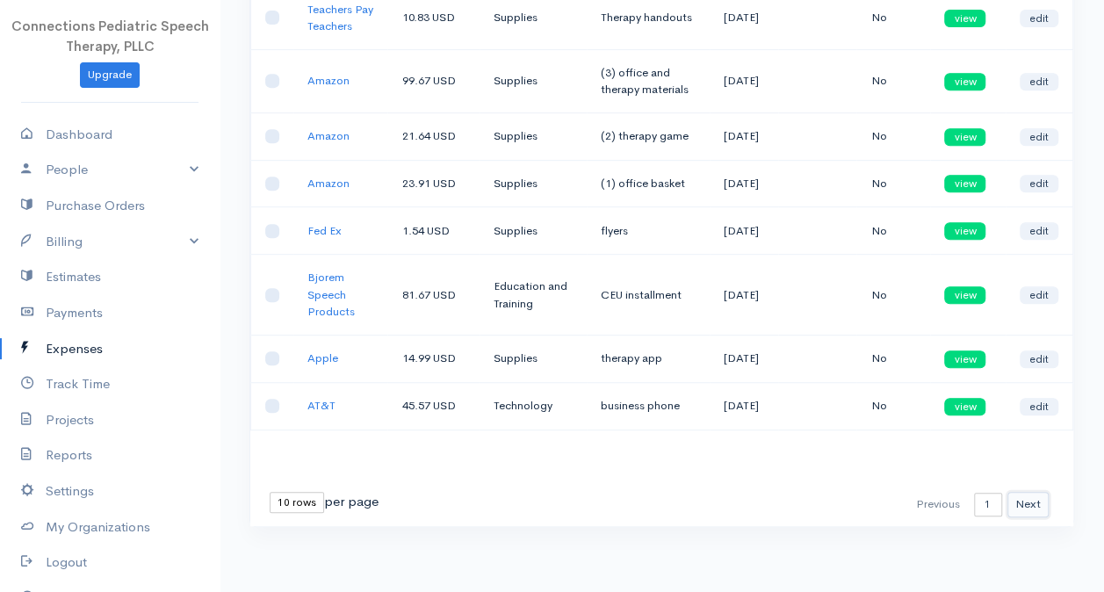
click at [1022, 507] on button "Next" at bounding box center [1028, 504] width 41 height 25
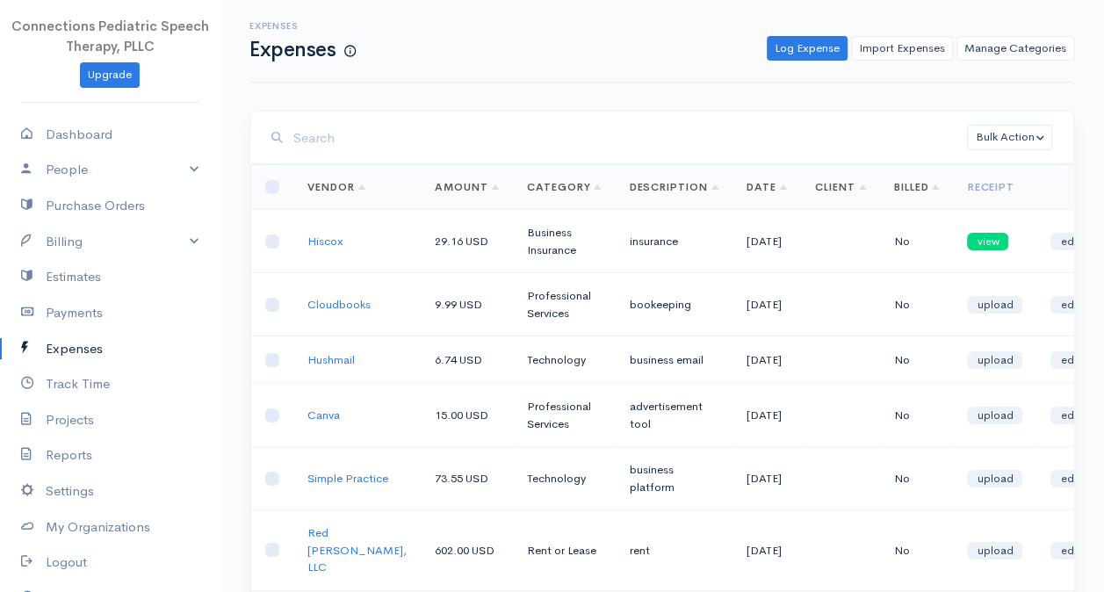
scroll to position [88, 0]
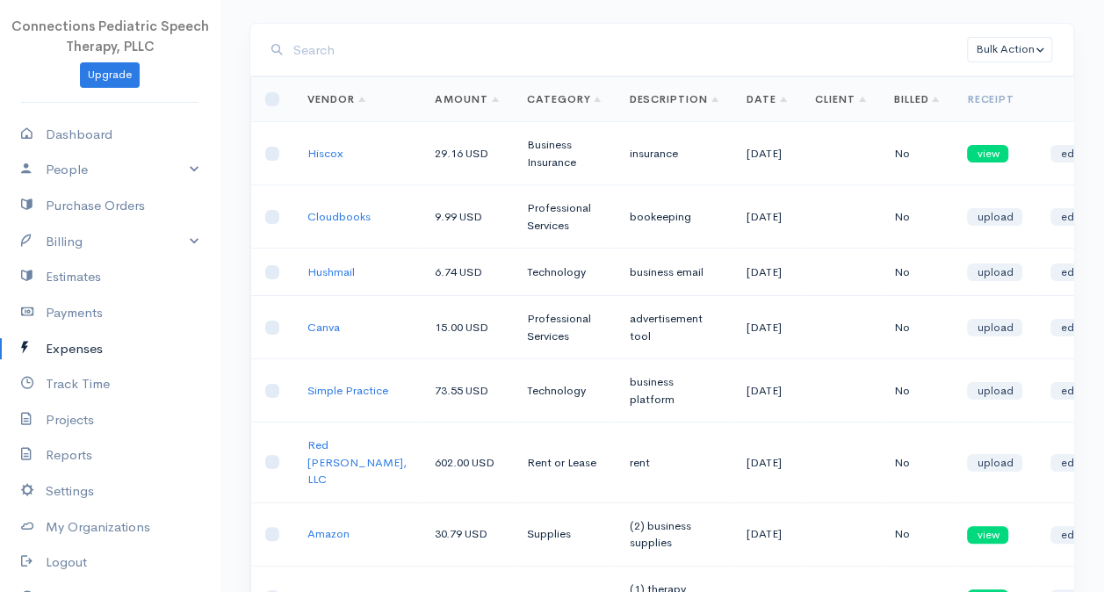
click at [961, 206] on td "upload" at bounding box center [994, 216] width 83 height 63
click at [967, 213] on link "upload" at bounding box center [994, 217] width 55 height 18
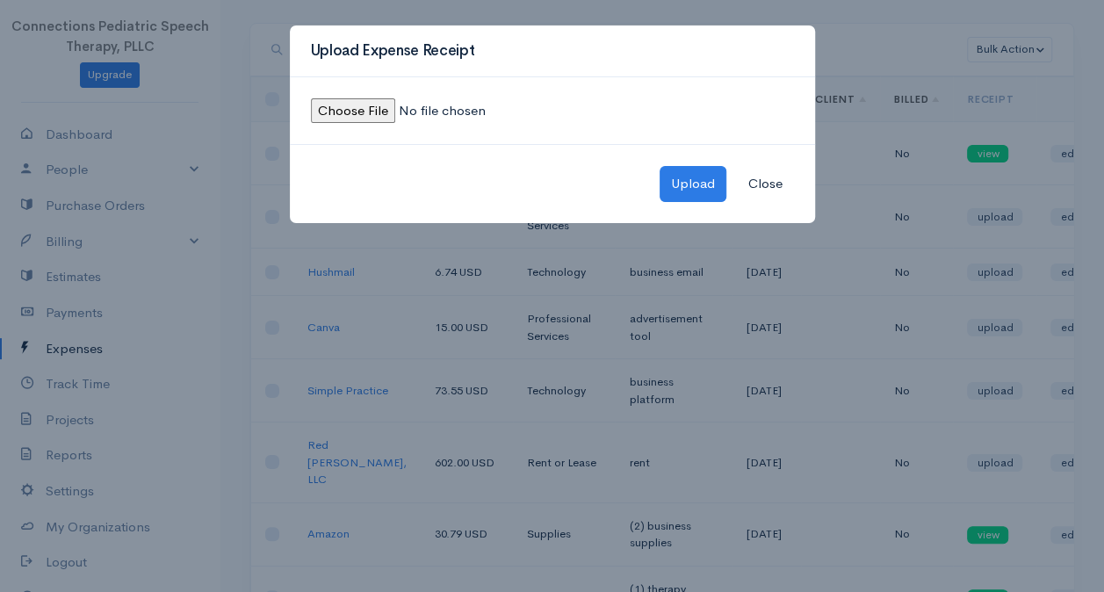
click at [341, 115] on input "file" at bounding box center [430, 110] width 239 height 25
type input "C:\fakepath\Cloudbooks receipt-August.pdf"
click at [686, 181] on button "Upload" at bounding box center [693, 184] width 67 height 36
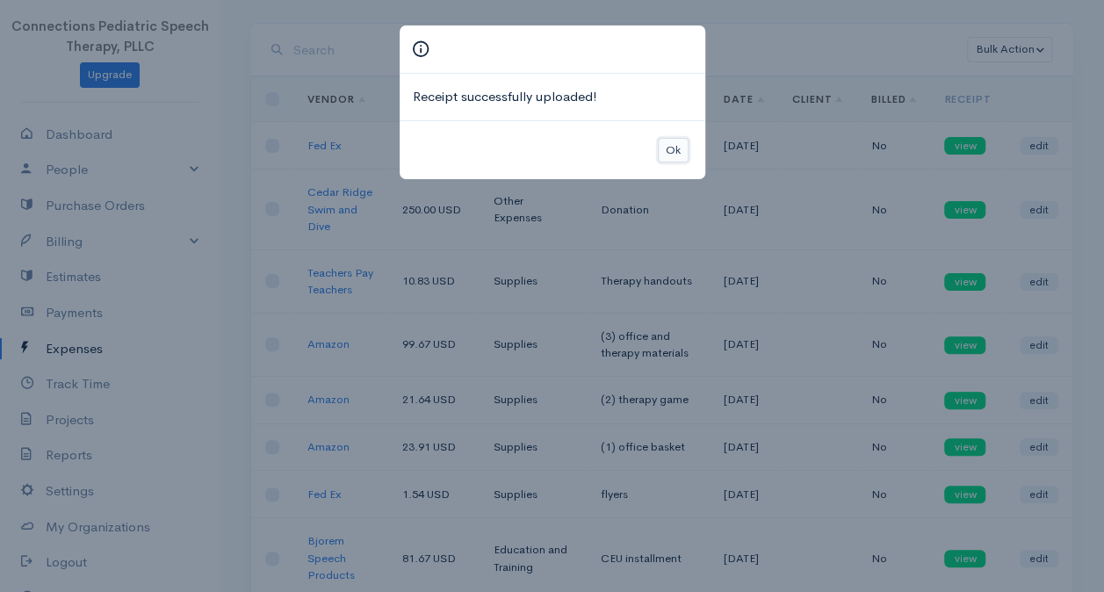
click at [672, 148] on button "Ok" at bounding box center [673, 150] width 31 height 25
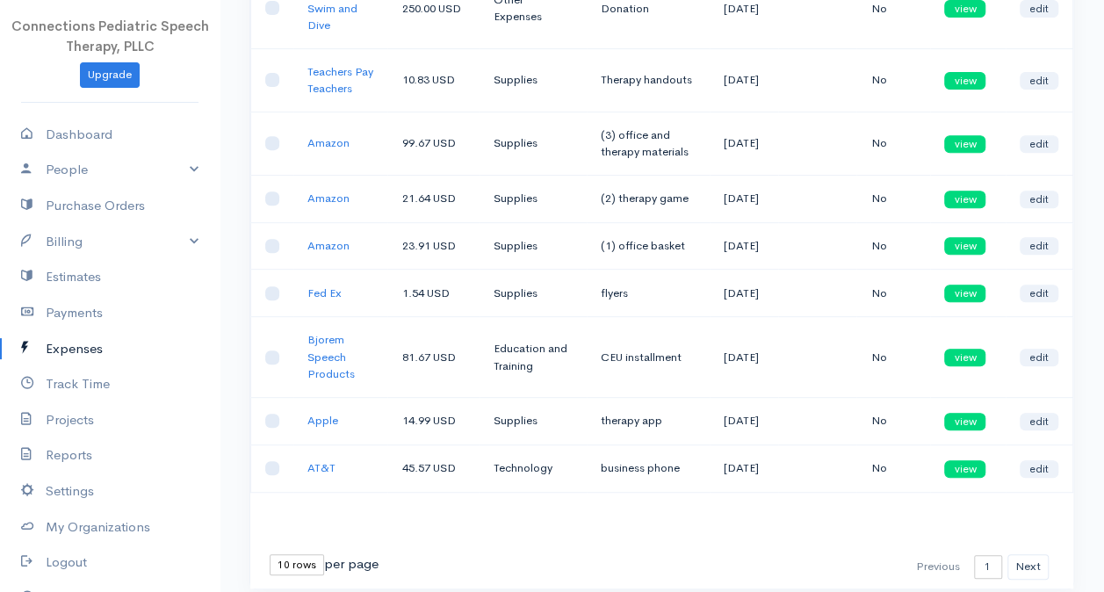
scroll to position [442, 0]
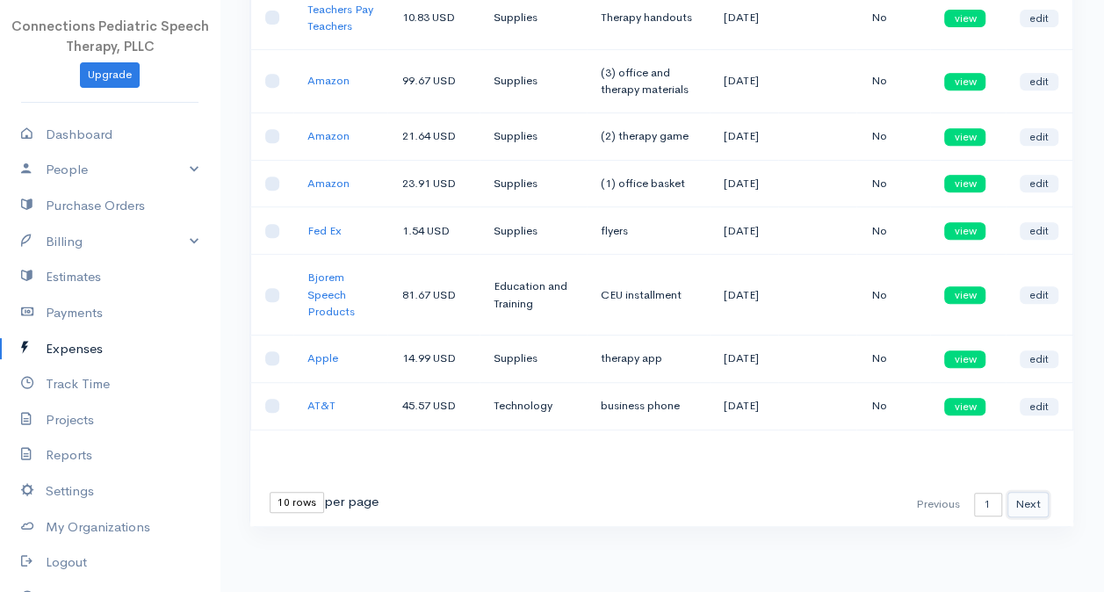
click at [1024, 503] on button "Next" at bounding box center [1028, 504] width 41 height 25
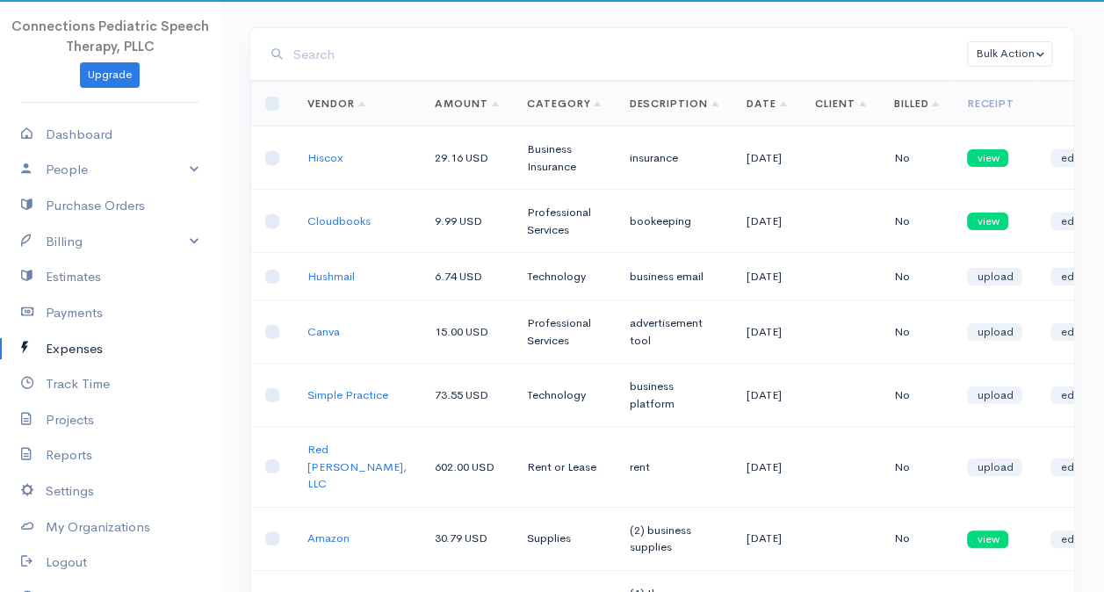
scroll to position [74, 0]
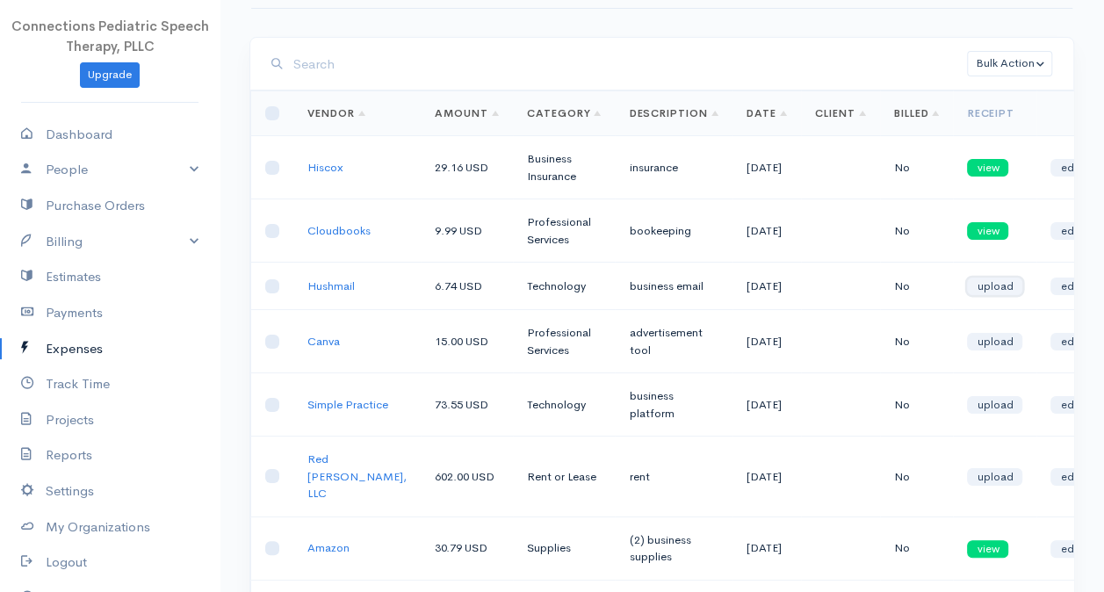
click at [967, 294] on link "upload" at bounding box center [994, 287] width 55 height 18
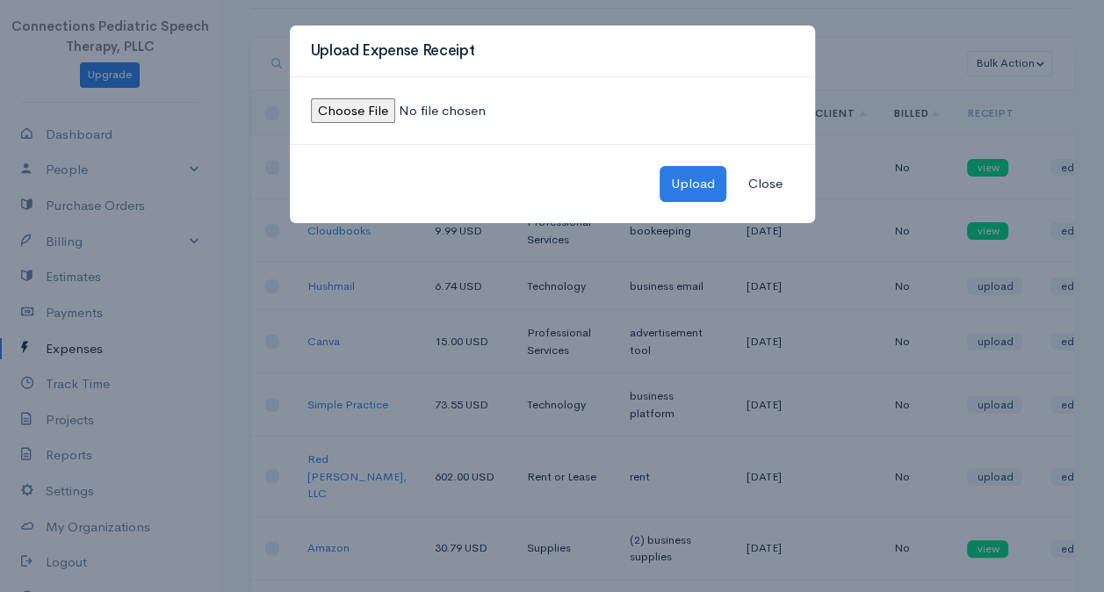
click at [365, 109] on input "file" at bounding box center [430, 110] width 239 height 25
type input "C:\fakepath\Hushmail receipt-August.pdf"
click at [715, 160] on div "Upload Close" at bounding box center [552, 183] width 525 height 79
click at [704, 174] on button "Upload" at bounding box center [693, 184] width 67 height 36
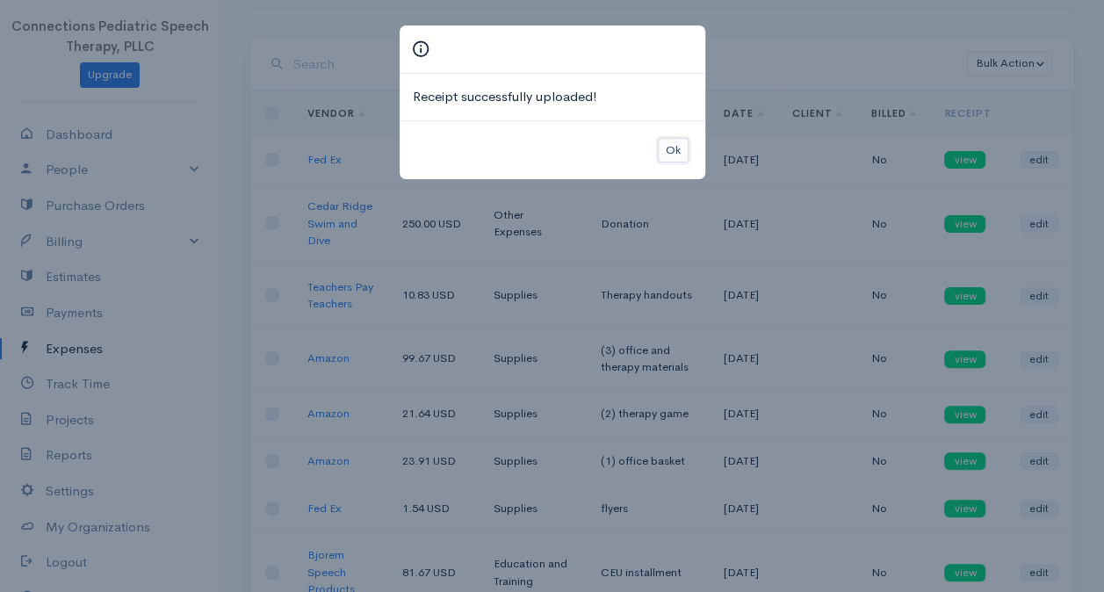
click at [680, 139] on button "Ok" at bounding box center [673, 150] width 31 height 25
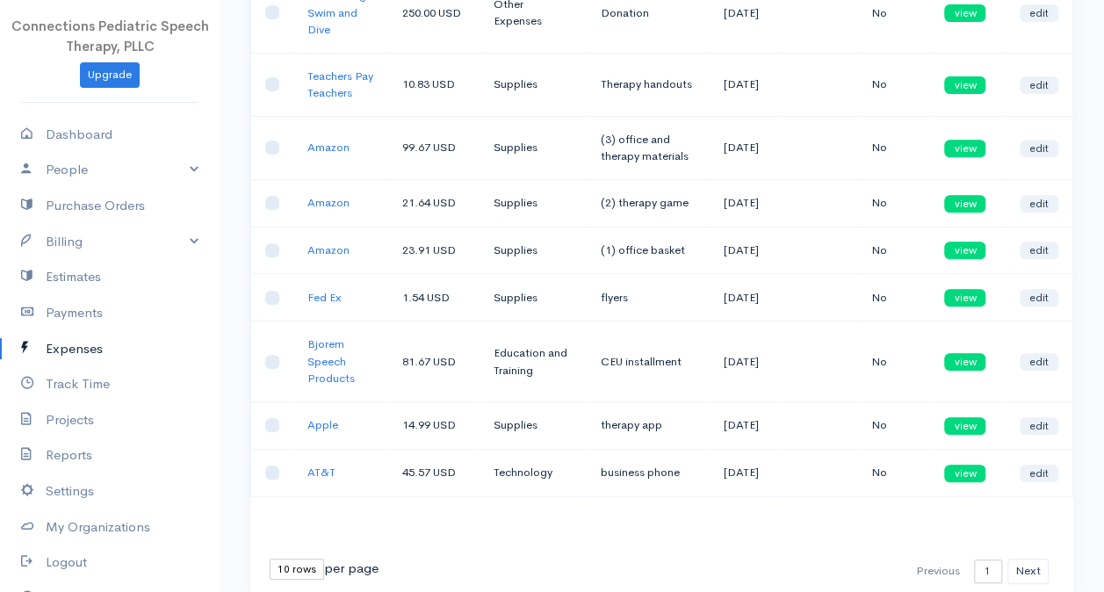
scroll to position [442, 0]
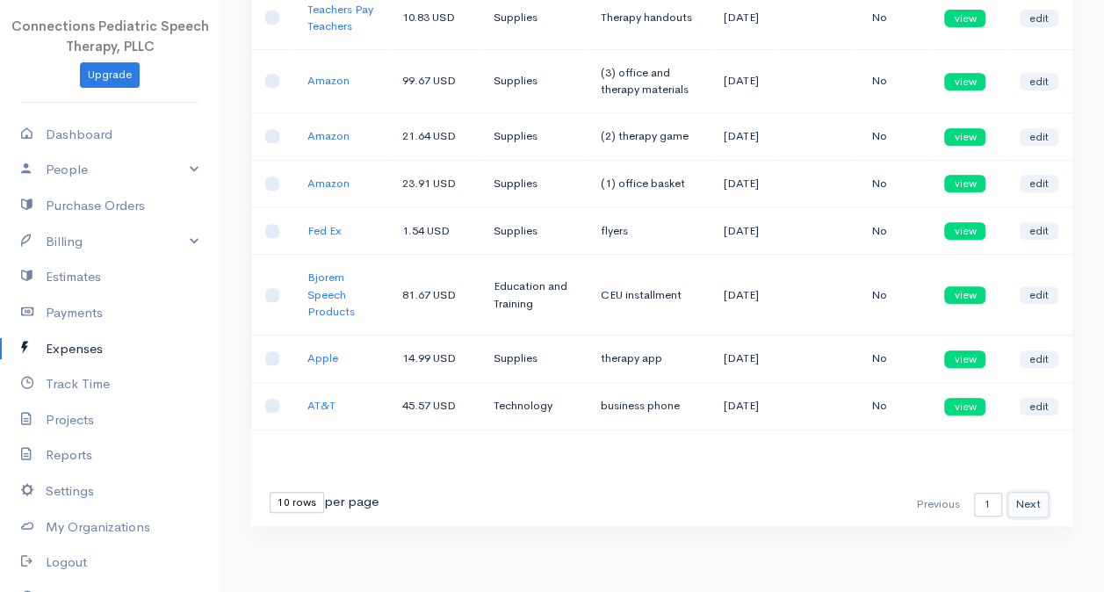
click at [1026, 506] on button "Next" at bounding box center [1028, 504] width 41 height 25
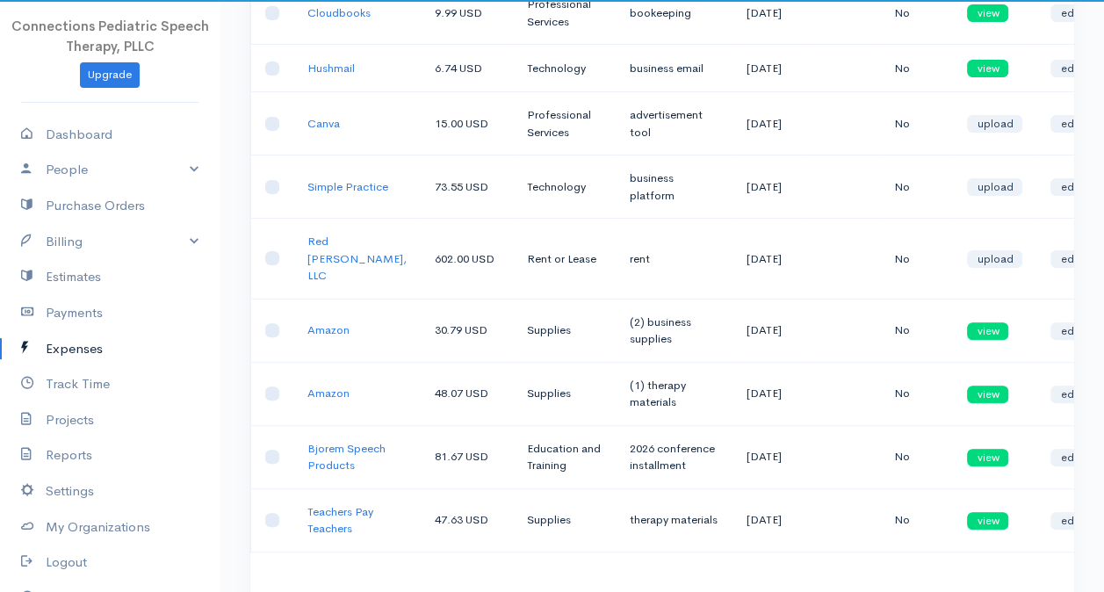
scroll to position [162, 0]
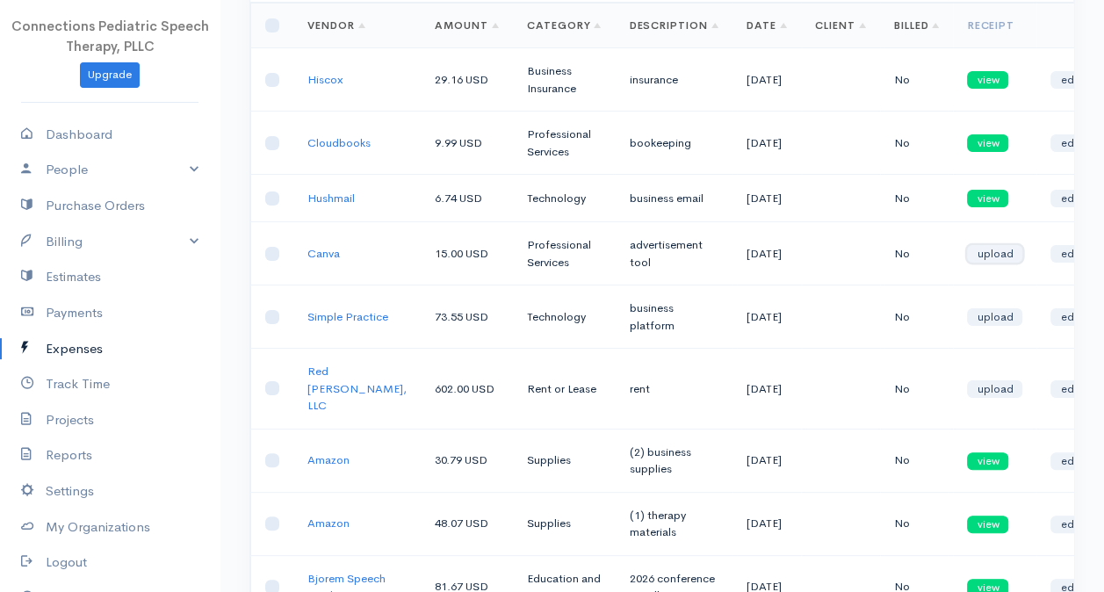
click at [967, 263] on link "upload" at bounding box center [994, 254] width 55 height 18
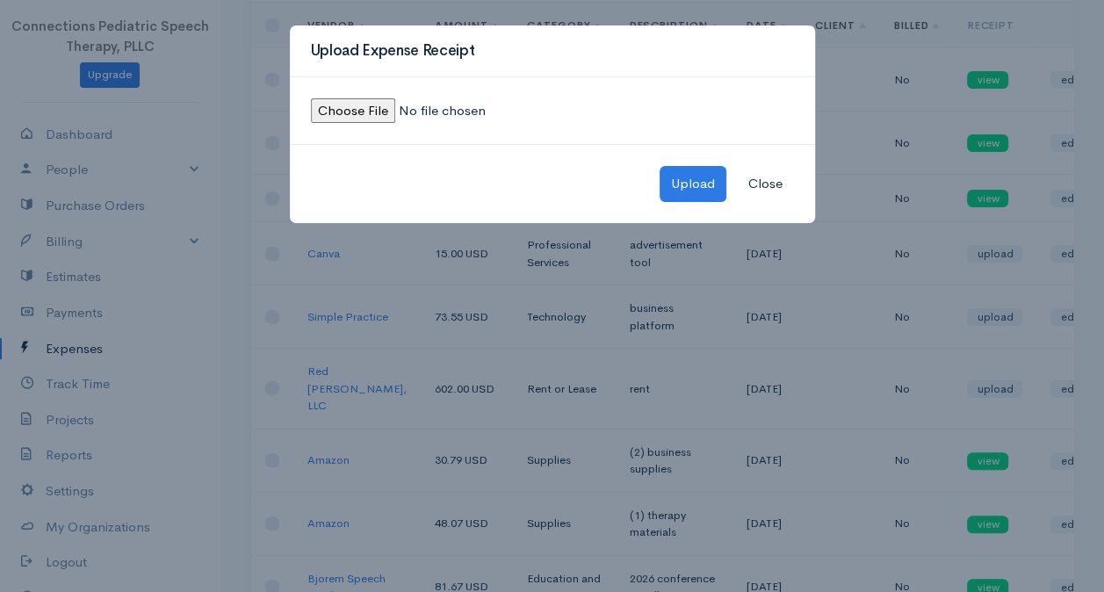
click at [357, 112] on input "file" at bounding box center [430, 110] width 239 height 25
type input "C:\fakepath\Canva receipt-August.jpeg"
click at [683, 179] on button "Upload" at bounding box center [693, 184] width 67 height 36
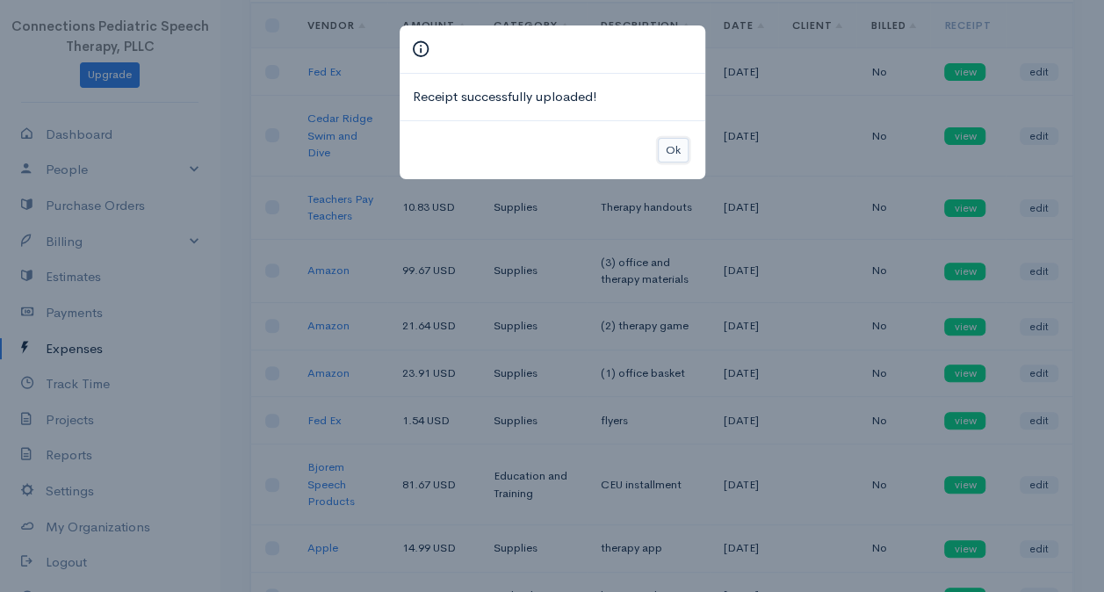
click at [681, 151] on button "Ok" at bounding box center [673, 150] width 31 height 25
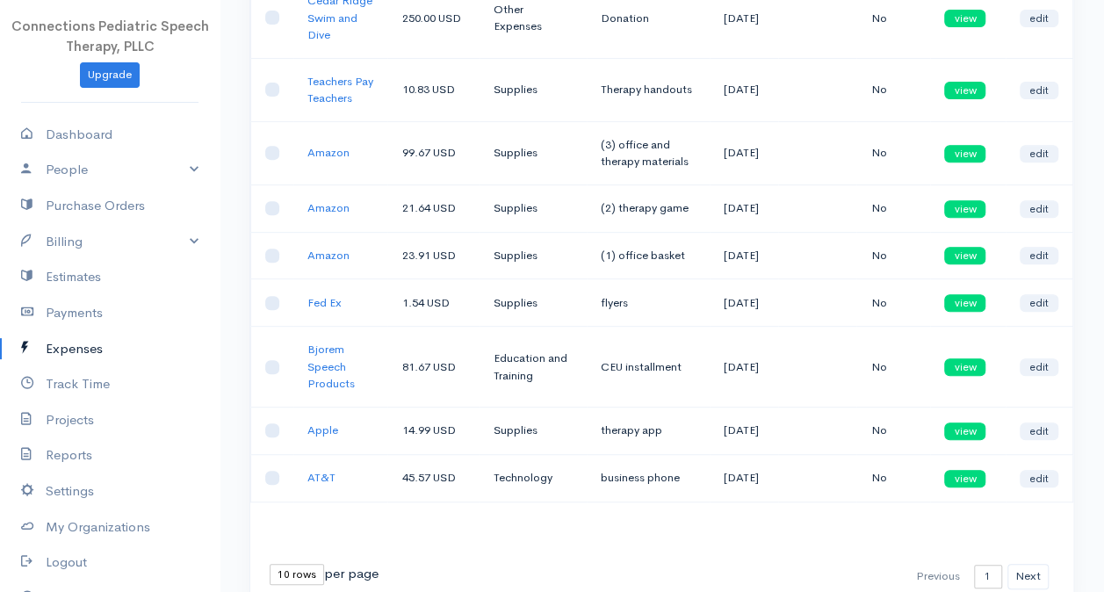
scroll to position [442, 0]
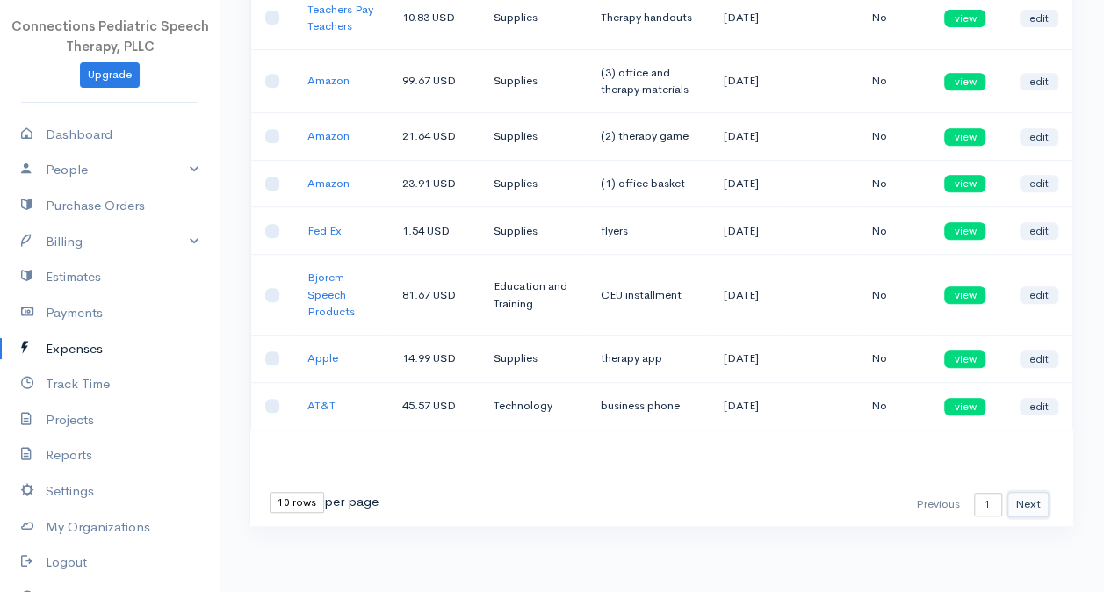
click at [1033, 500] on button "Next" at bounding box center [1028, 504] width 41 height 25
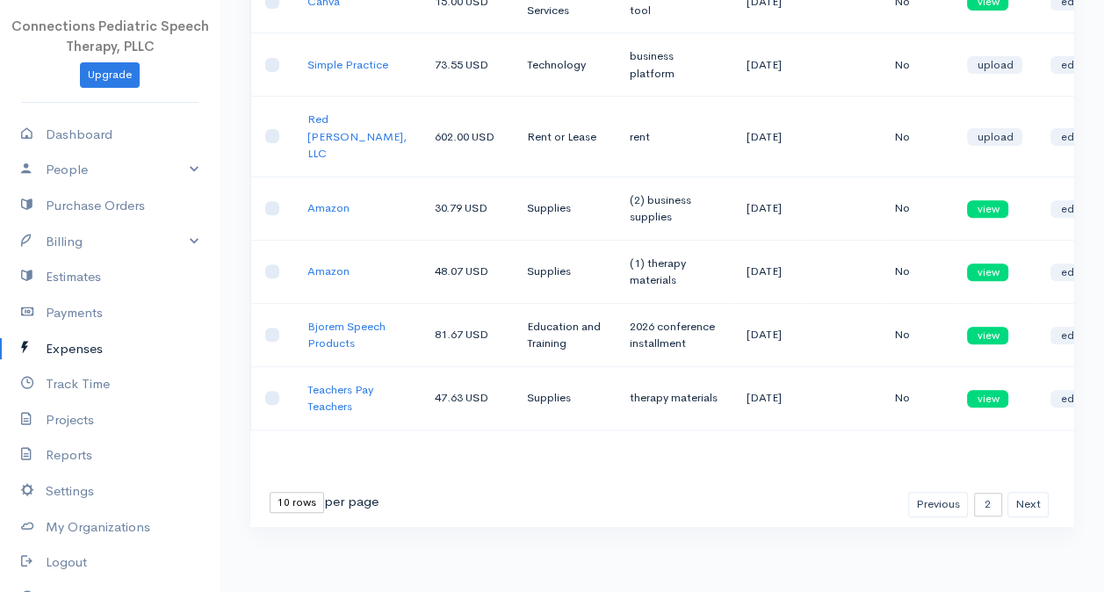
scroll to position [337, 0]
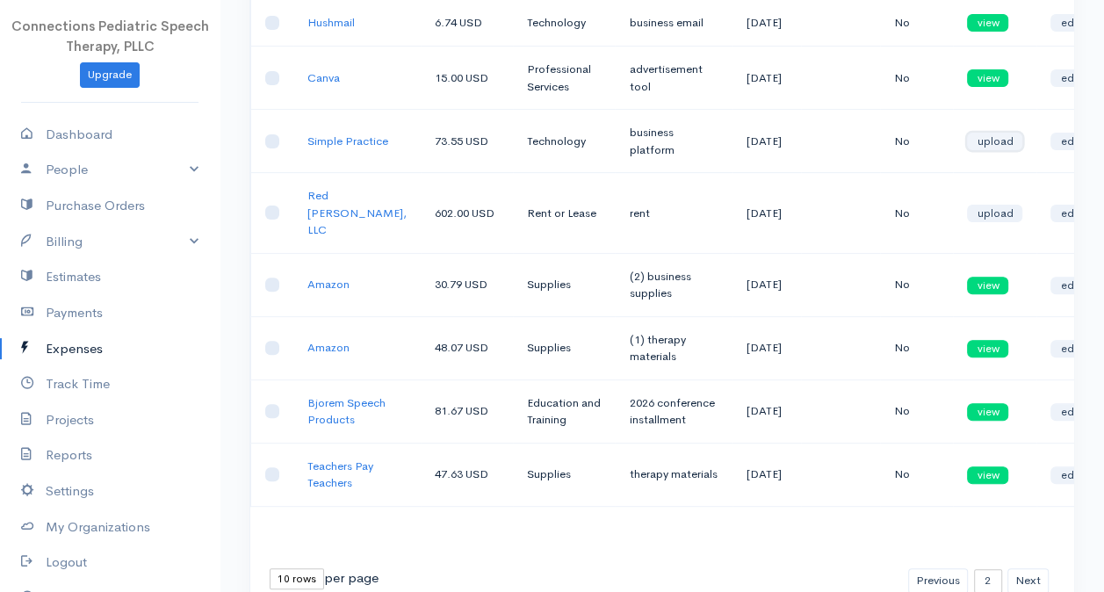
click at [979, 150] on link "upload" at bounding box center [994, 142] width 55 height 18
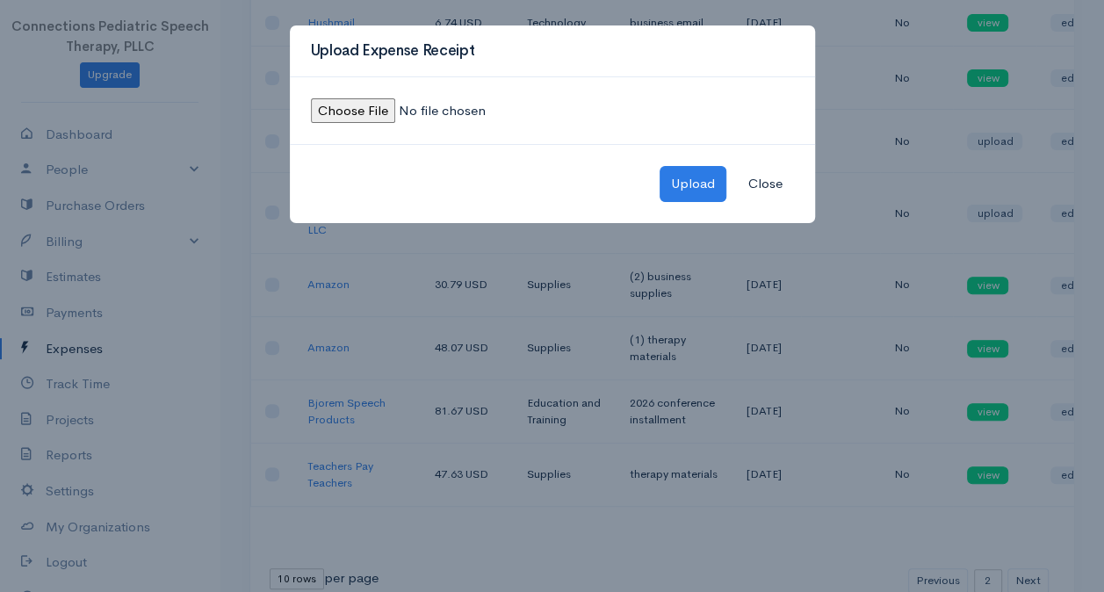
click at [358, 110] on input "file" at bounding box center [430, 110] width 239 height 25
type input "C:\fakepath\Simple practice receipt-August.pdf"
click at [691, 189] on button "Upload" at bounding box center [693, 184] width 67 height 36
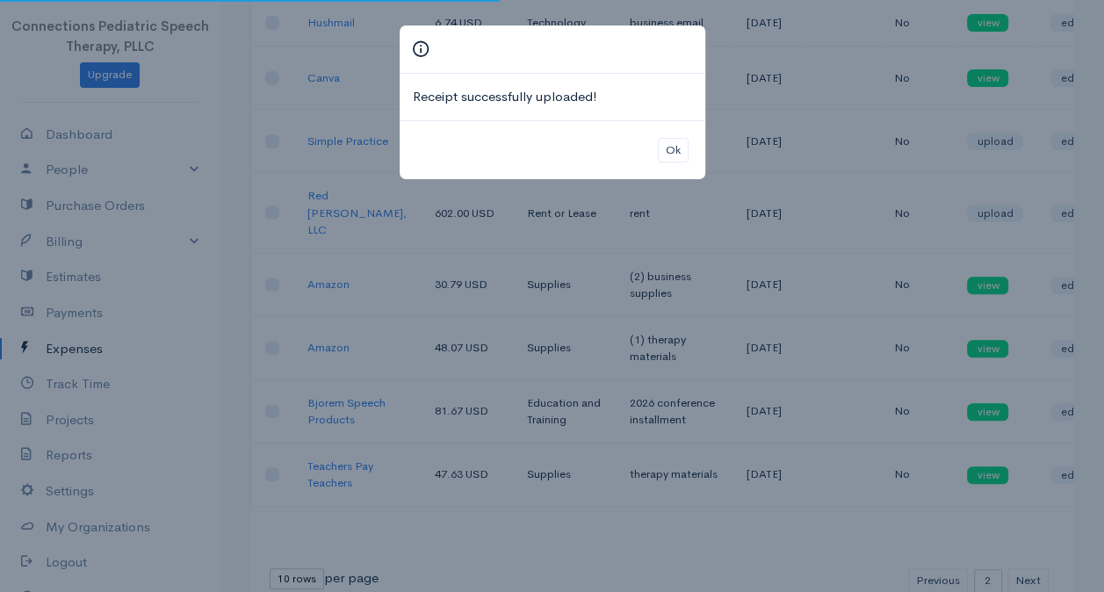
scroll to position [354, 0]
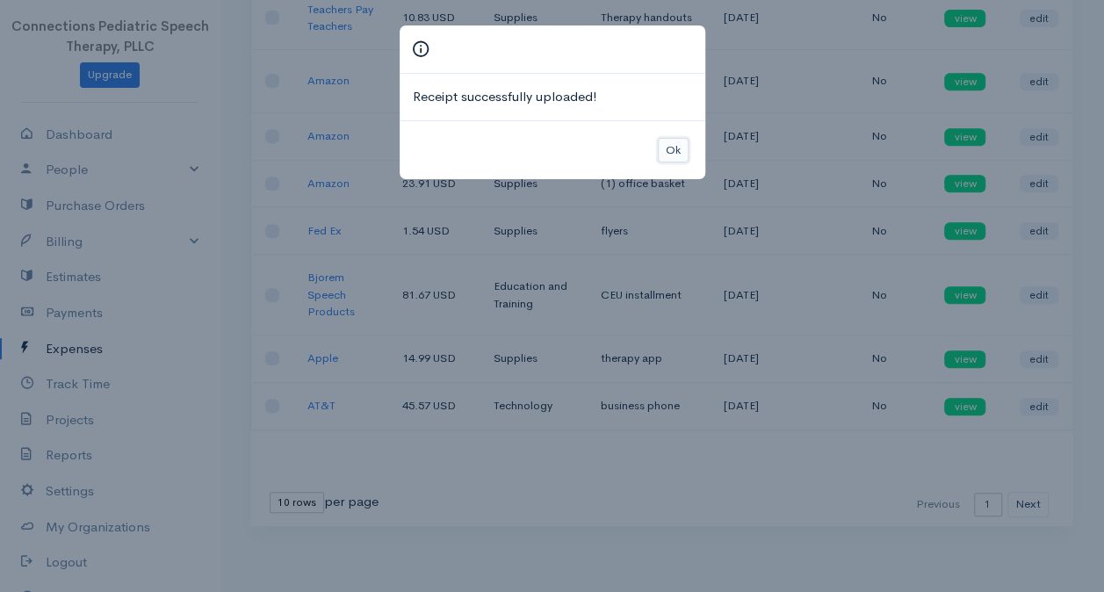
click at [673, 157] on button "Ok" at bounding box center [673, 150] width 31 height 25
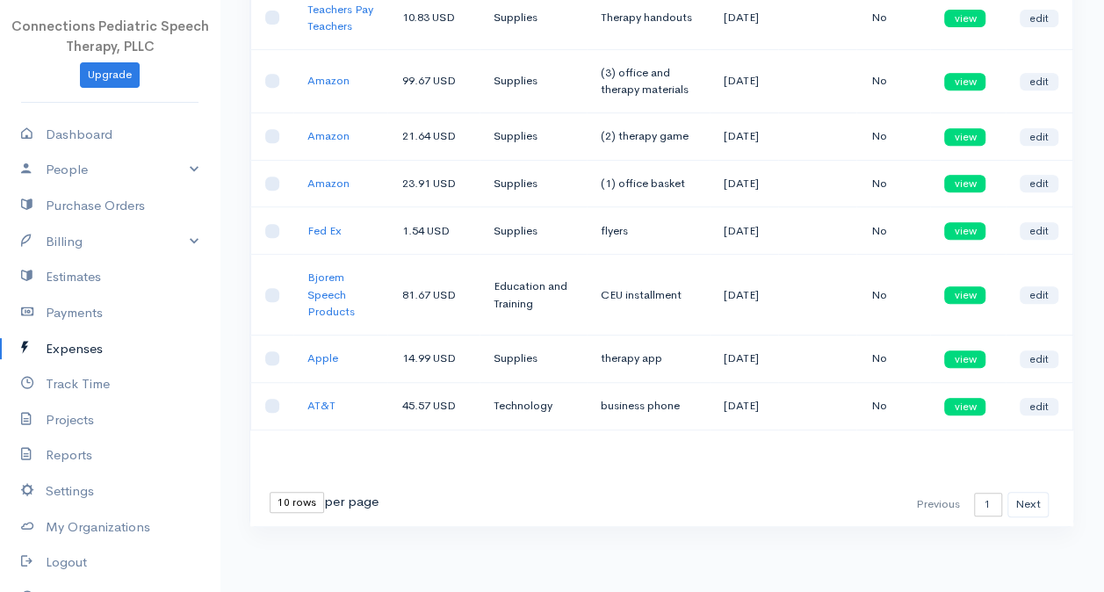
scroll to position [442, 0]
click at [1035, 501] on button "Next" at bounding box center [1028, 504] width 41 height 25
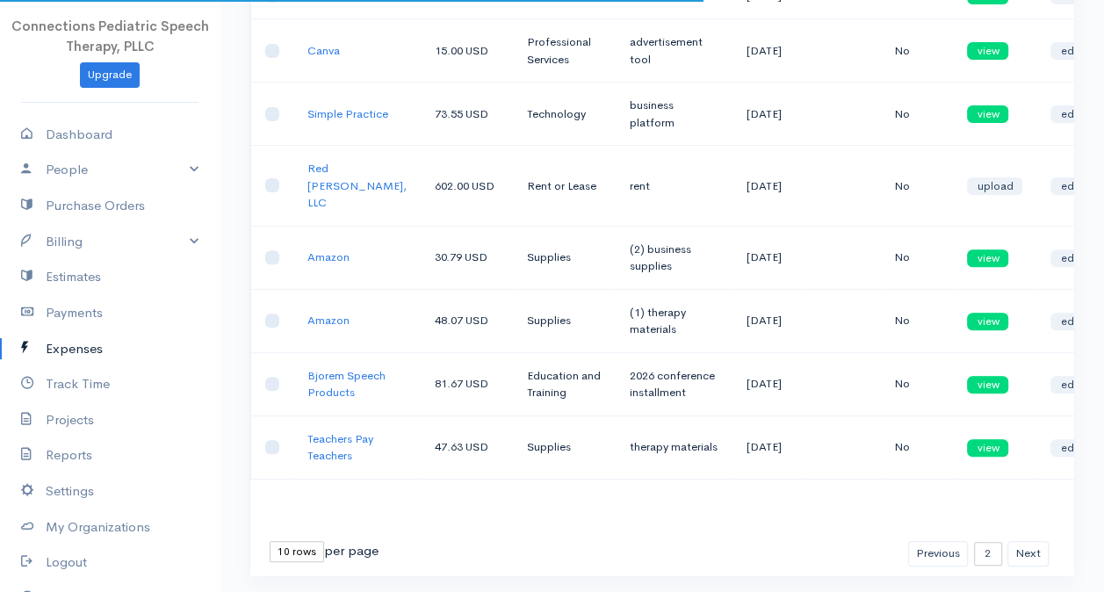
scroll to position [337, 0]
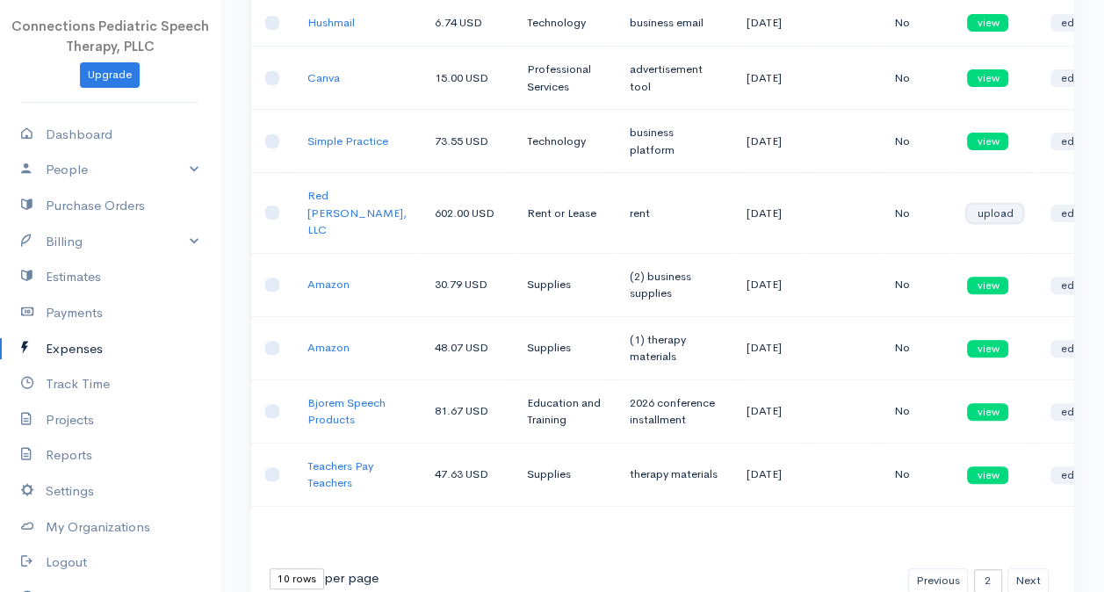
click at [967, 216] on link "upload" at bounding box center [994, 214] width 55 height 18
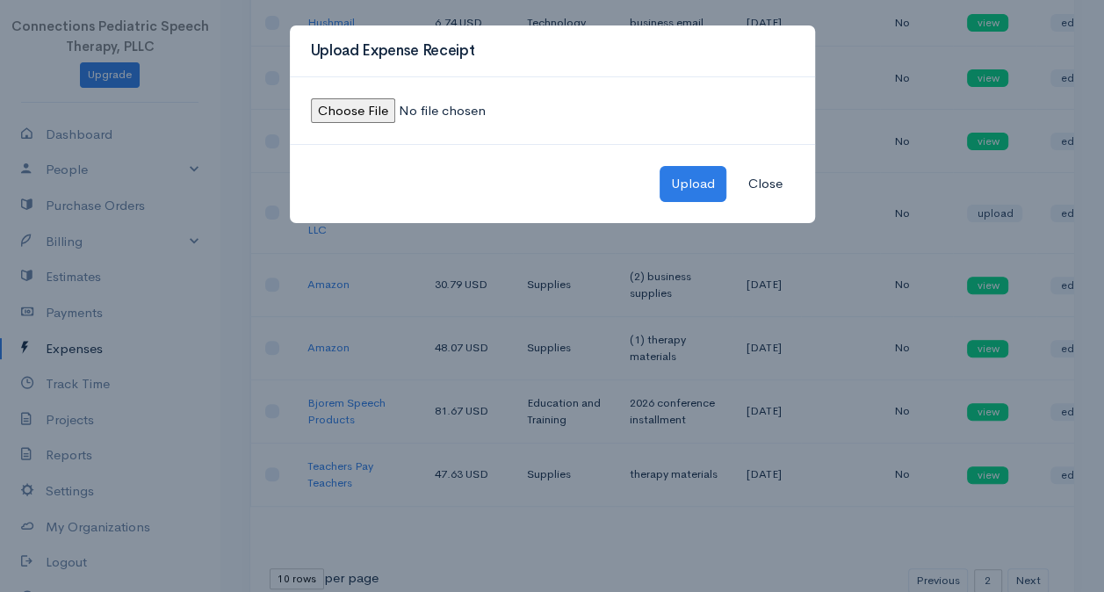
click at [766, 188] on button "Close" at bounding box center [765, 184] width 57 height 36
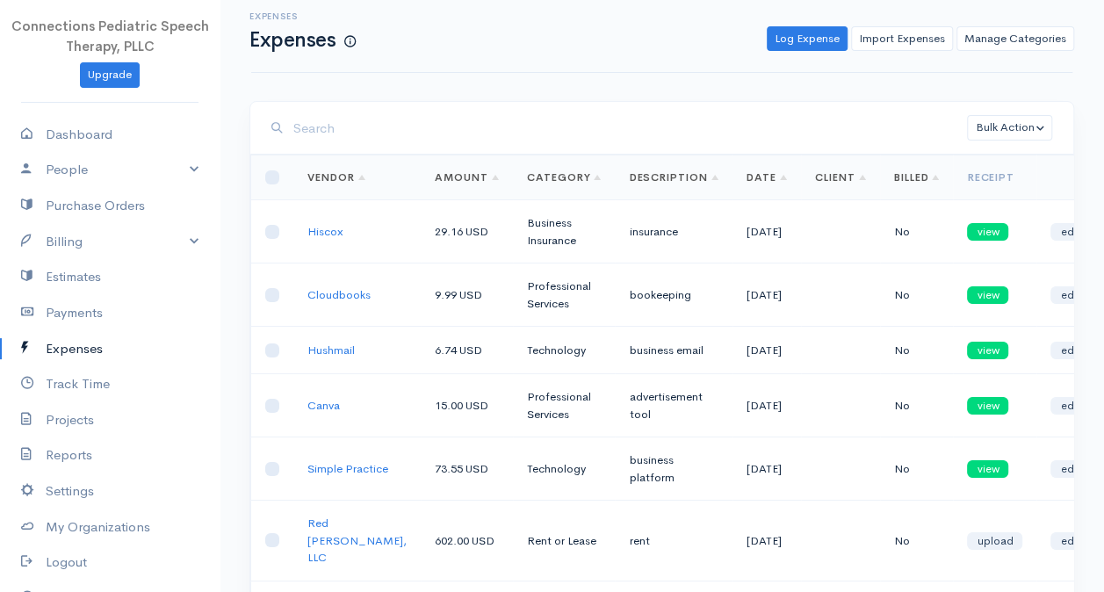
scroll to position [0, 0]
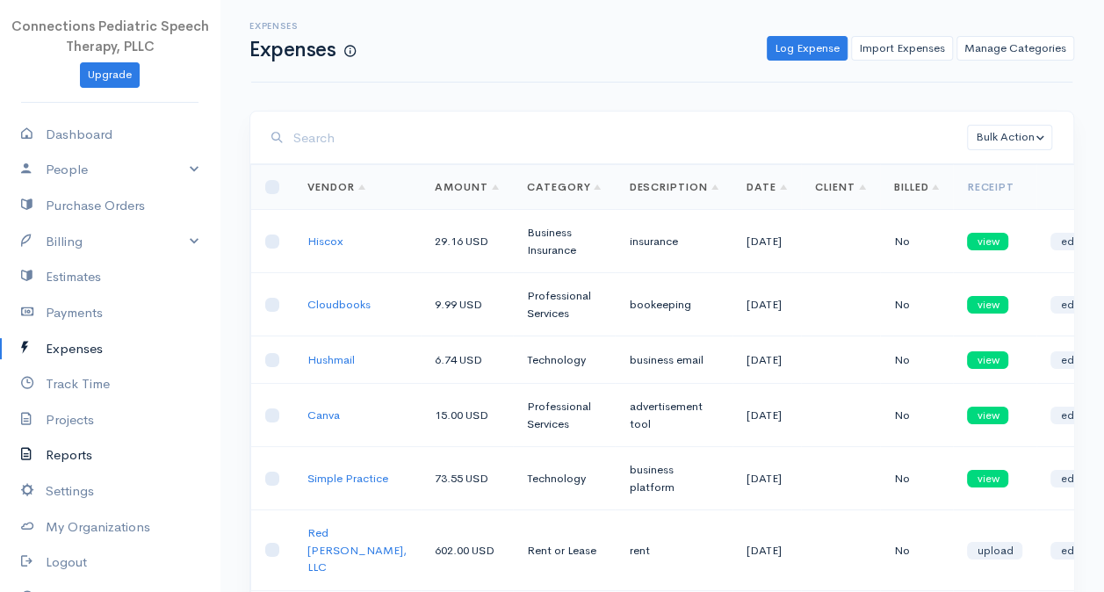
click at [85, 455] on link "Reports" at bounding box center [110, 455] width 220 height 36
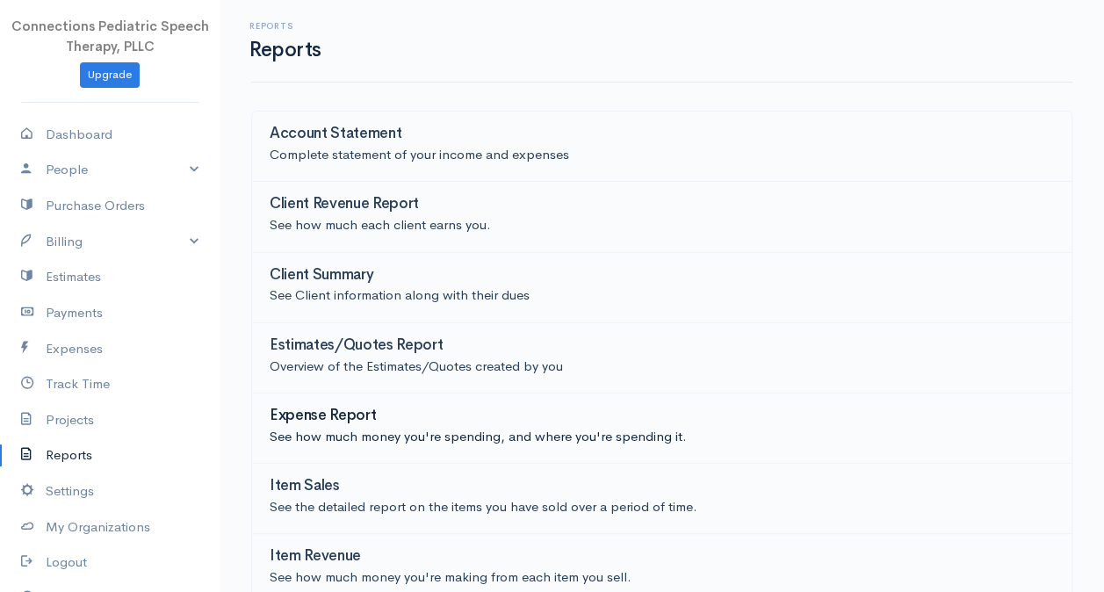
click at [381, 395] on link "Expense Report See how much money you're spending, and where you're spending it." at bounding box center [661, 429] width 821 height 70
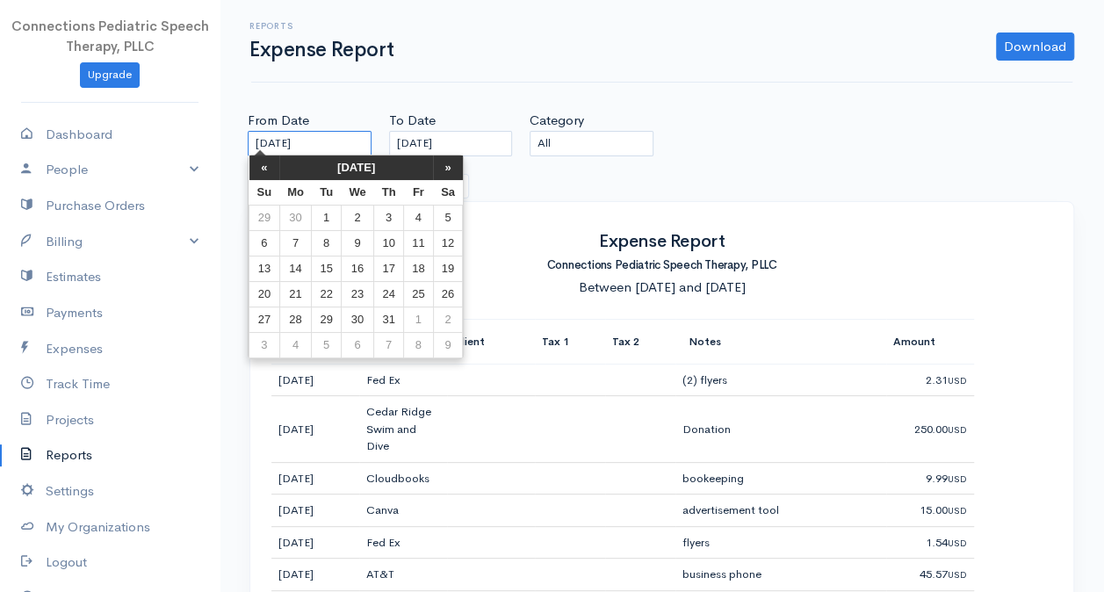
click at [272, 147] on input "[DATE]" at bounding box center [310, 143] width 124 height 25
click at [427, 320] on td "1" at bounding box center [418, 319] width 29 height 25
type input "[DATE]"
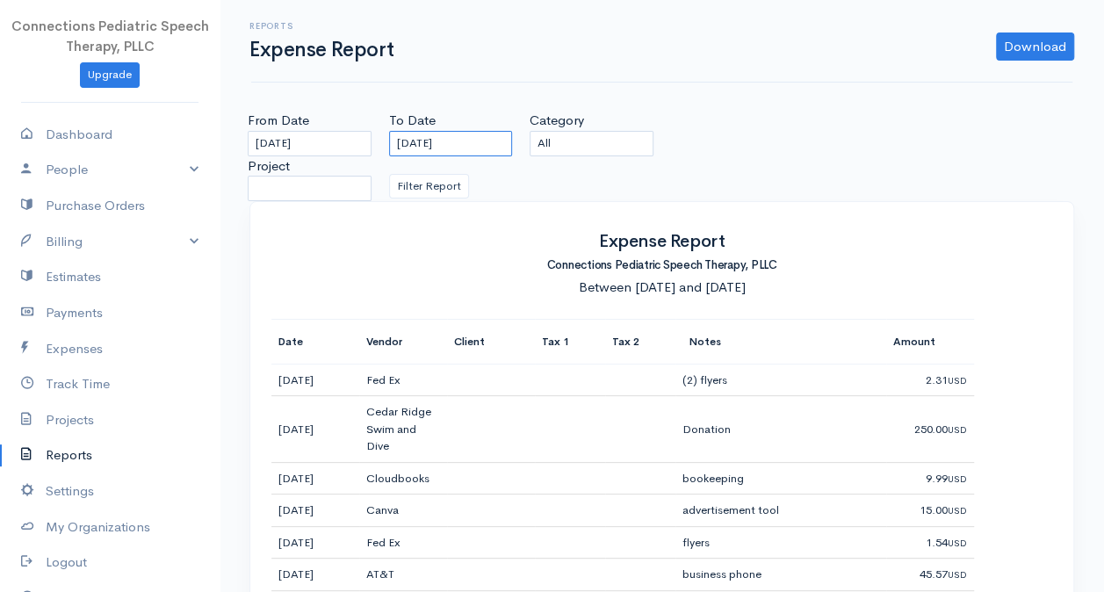
click at [445, 139] on input "[DATE]" at bounding box center [451, 143] width 124 height 25
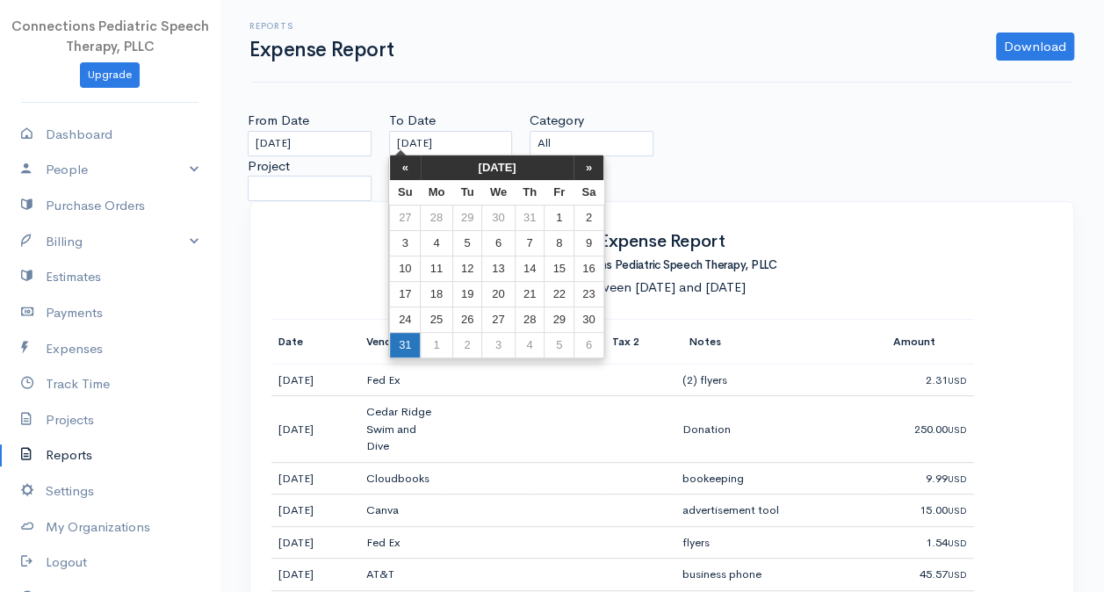
click at [400, 340] on td "31" at bounding box center [405, 345] width 31 height 25
type input "[DATE]"
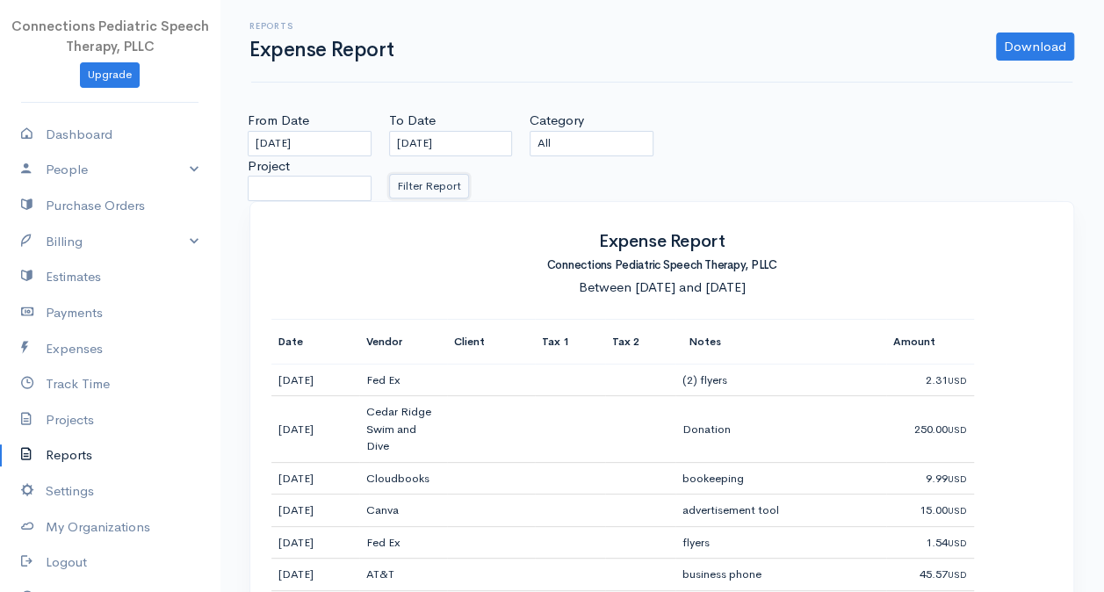
click at [436, 192] on button "Filter Report" at bounding box center [429, 186] width 80 height 25
